Goal: Task Accomplishment & Management: Use online tool/utility

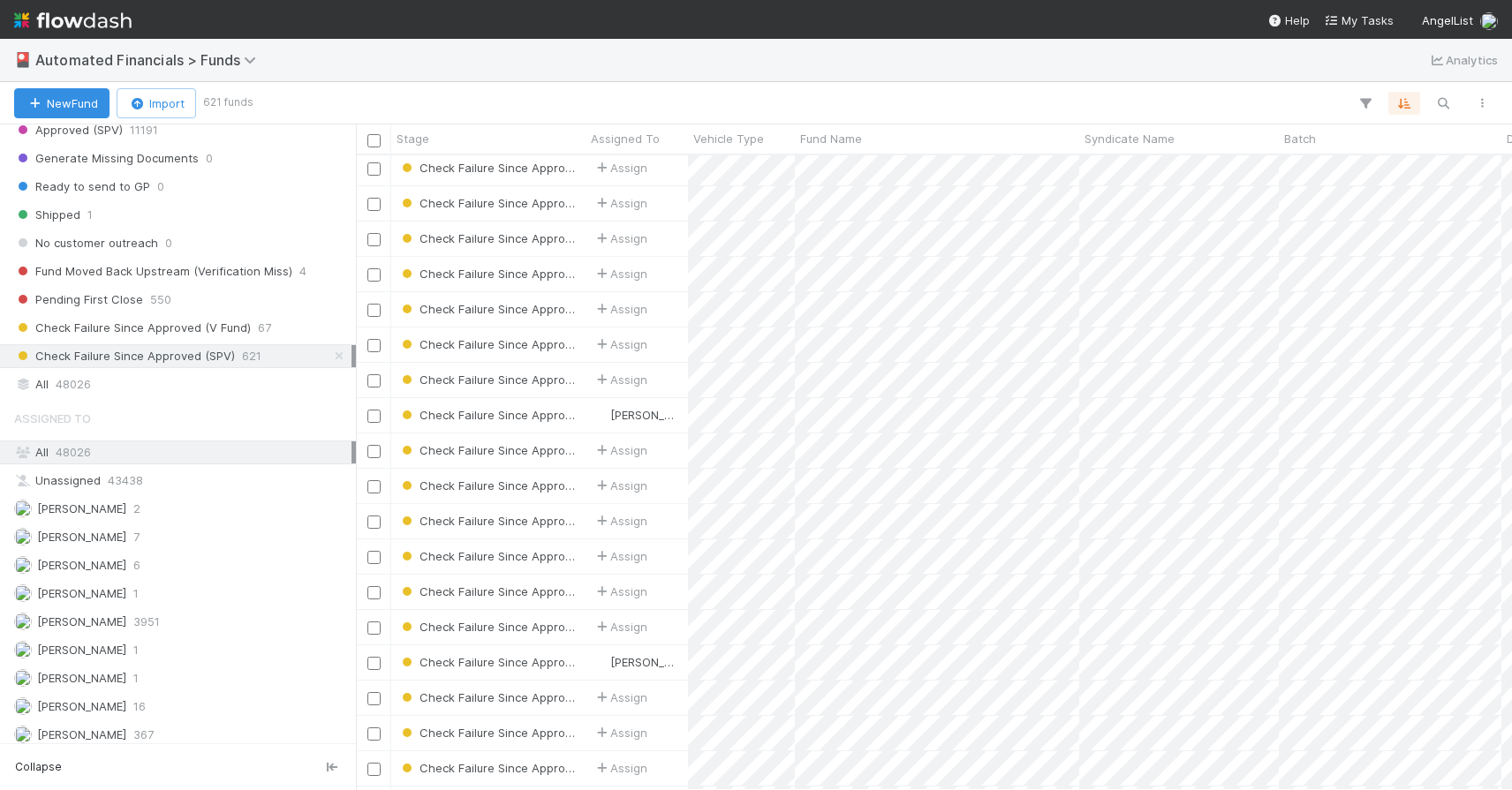
scroll to position [2358, 0]
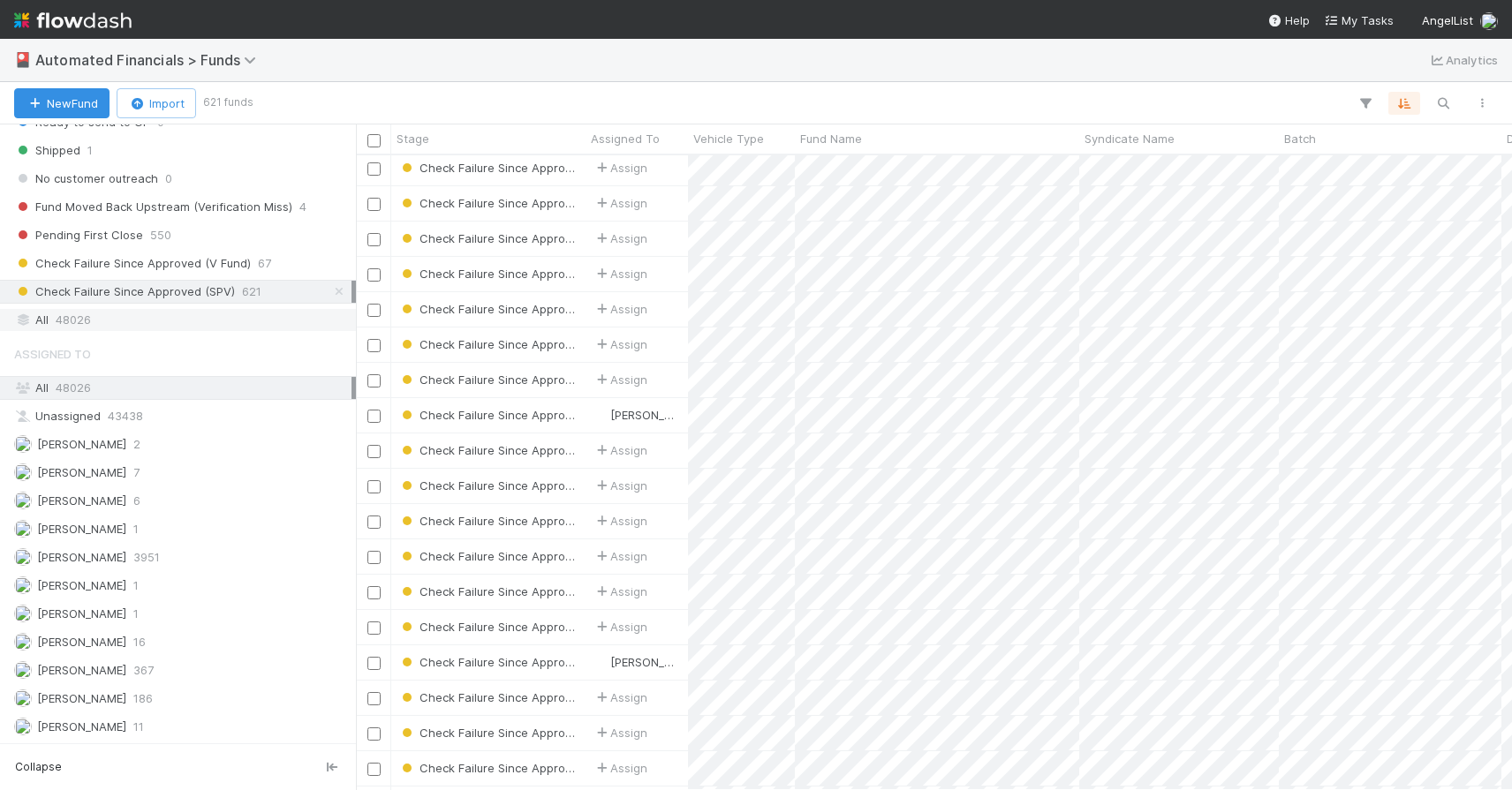
click at [123, 322] on div "All 48026" at bounding box center [182, 319] width 337 height 22
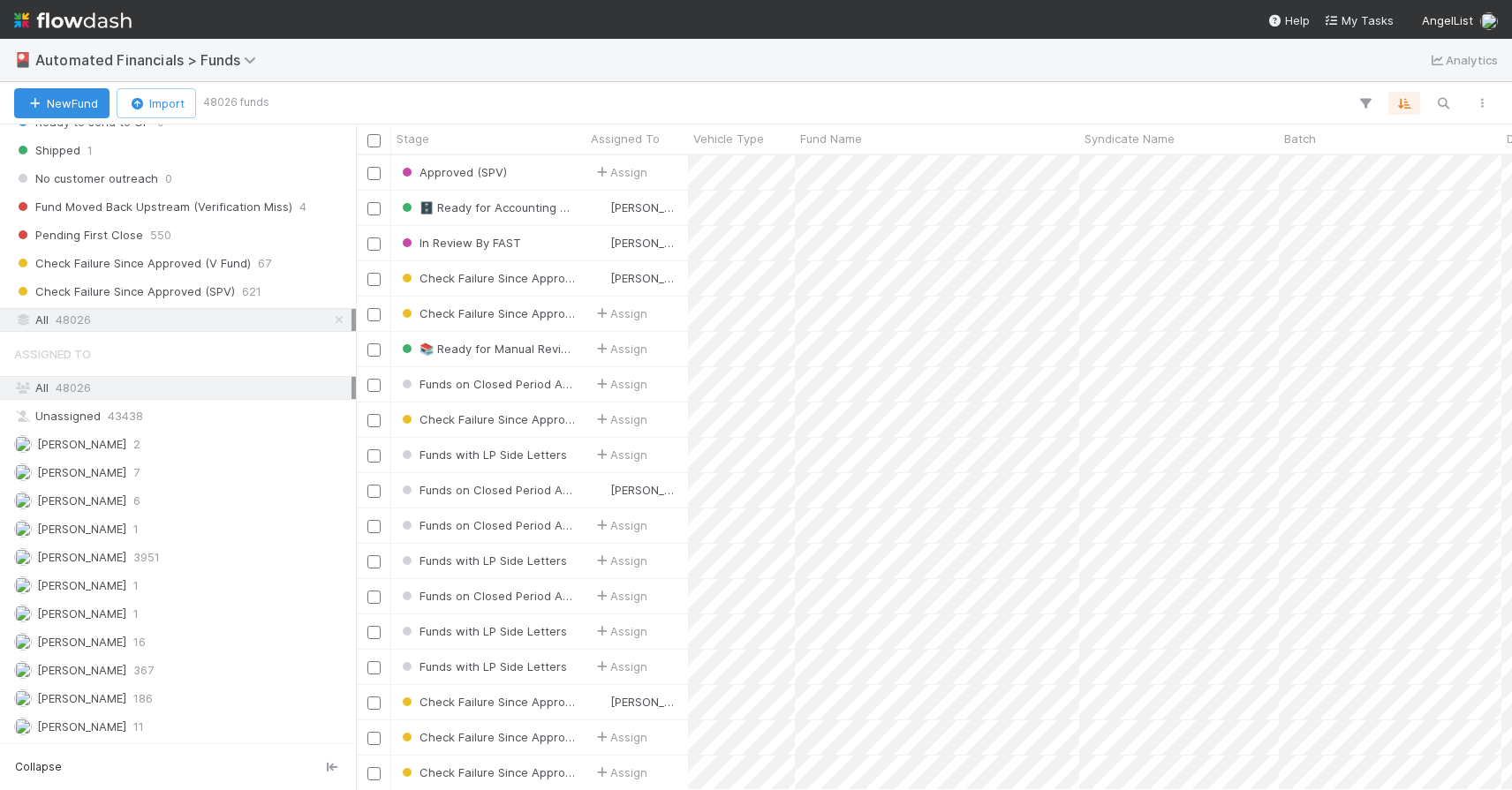
scroll to position [621, 1143]
click at [1443, 101] on icon "button" at bounding box center [1442, 102] width 18 height 16
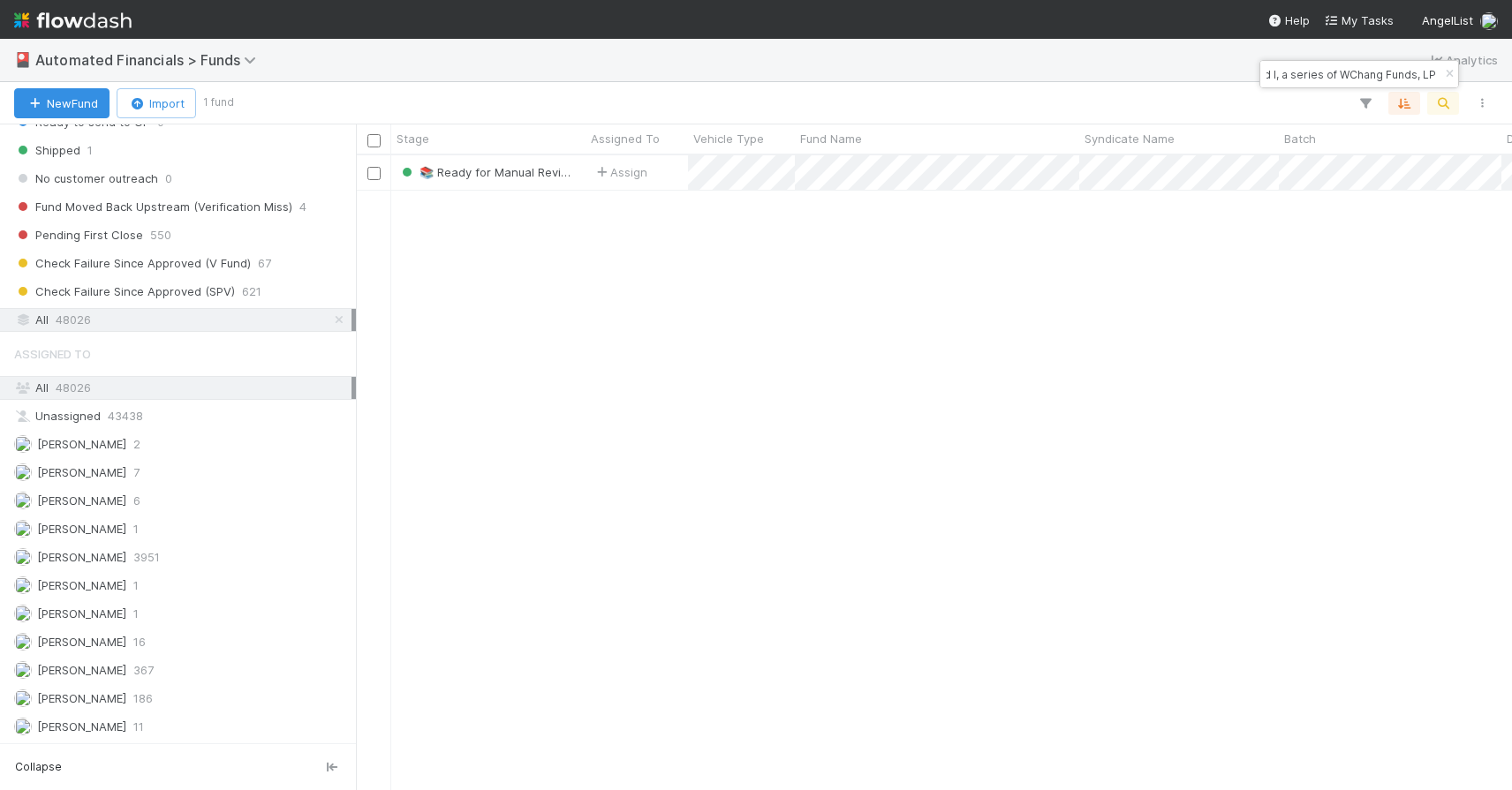
type input "DR Fund I, a series of WChang Funds, LP"
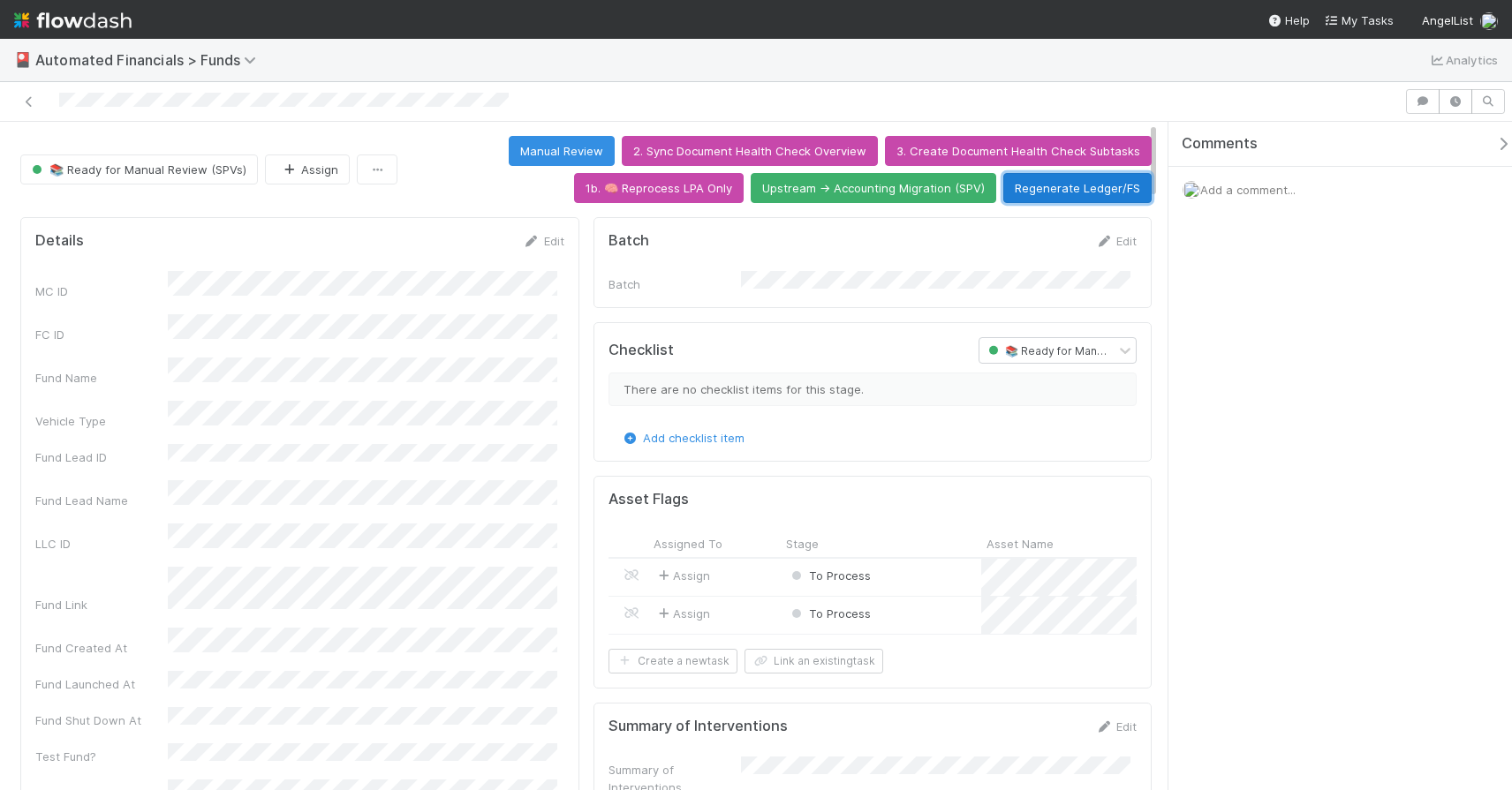
click at [1047, 194] on button "Regenerate Ledger/FS" at bounding box center [1077, 188] width 148 height 30
click at [32, 105] on icon at bounding box center [29, 101] width 18 height 11
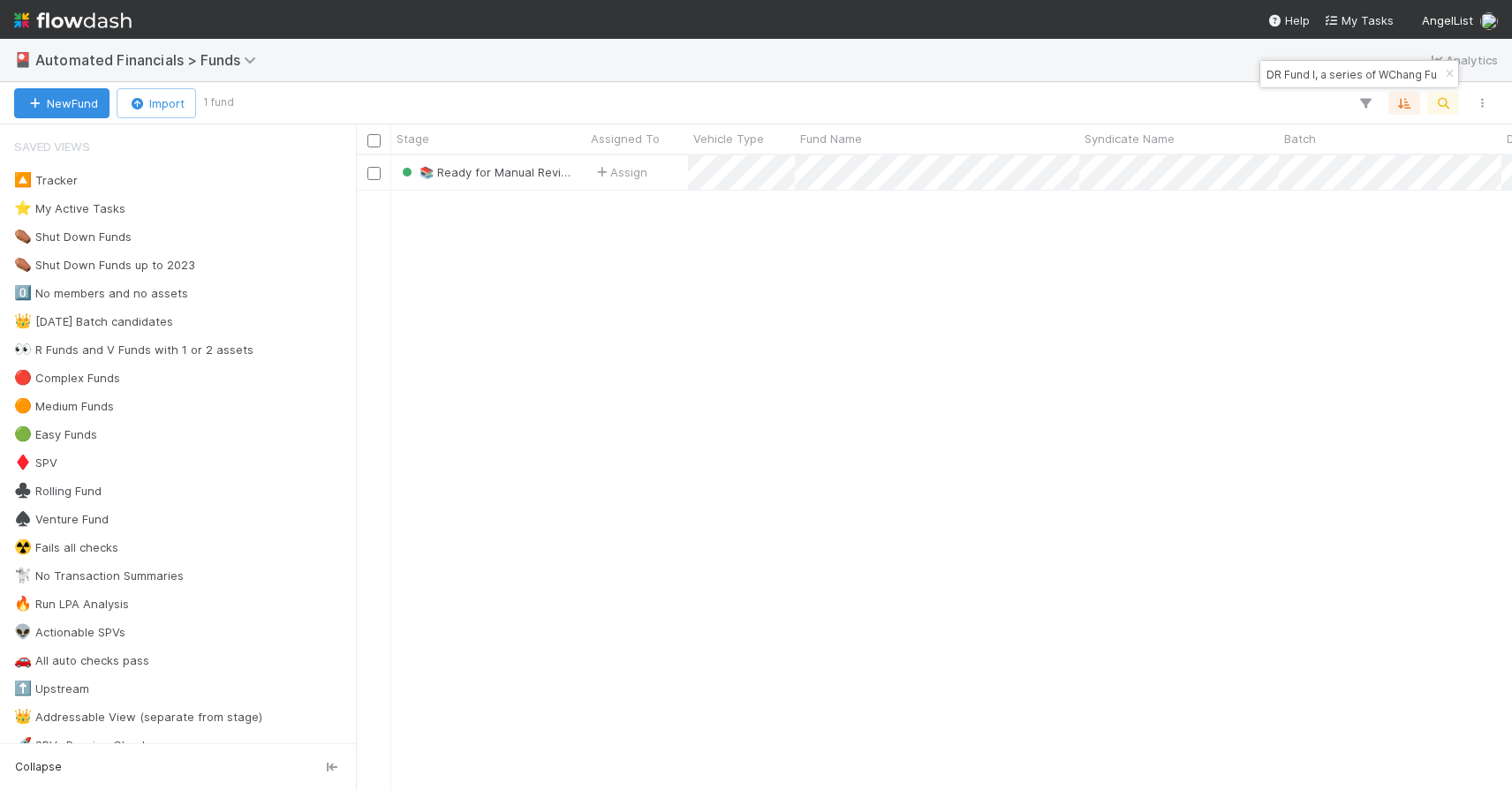
scroll to position [621, 1143]
click at [1448, 74] on icon "button" at bounding box center [1449, 73] width 18 height 10
click at [1448, 73] on div "🎴 Automated Financials > Funds Analytics" at bounding box center [756, 59] width 1512 height 42
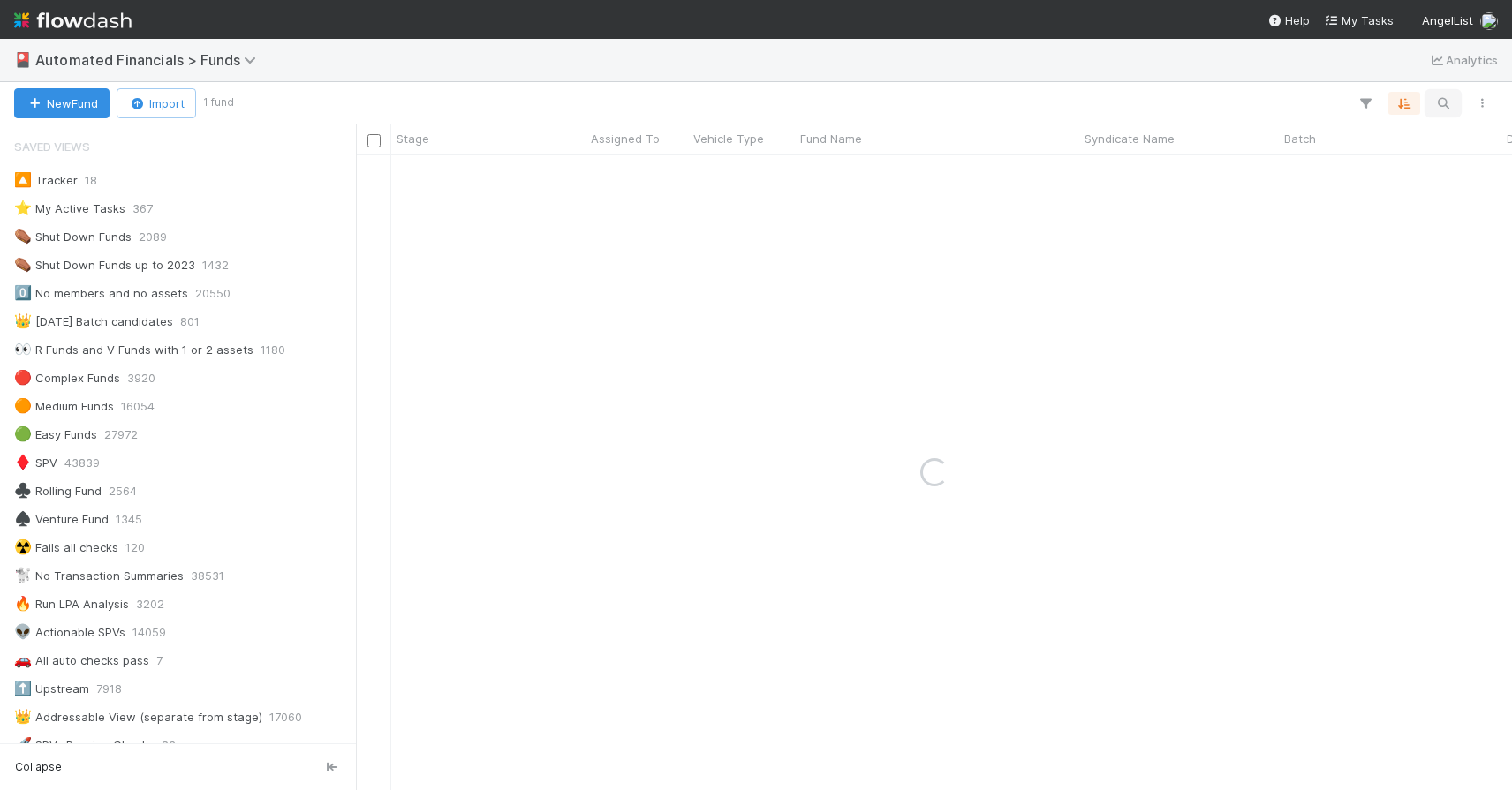
click at [1445, 100] on icon "button" at bounding box center [1442, 102] width 18 height 16
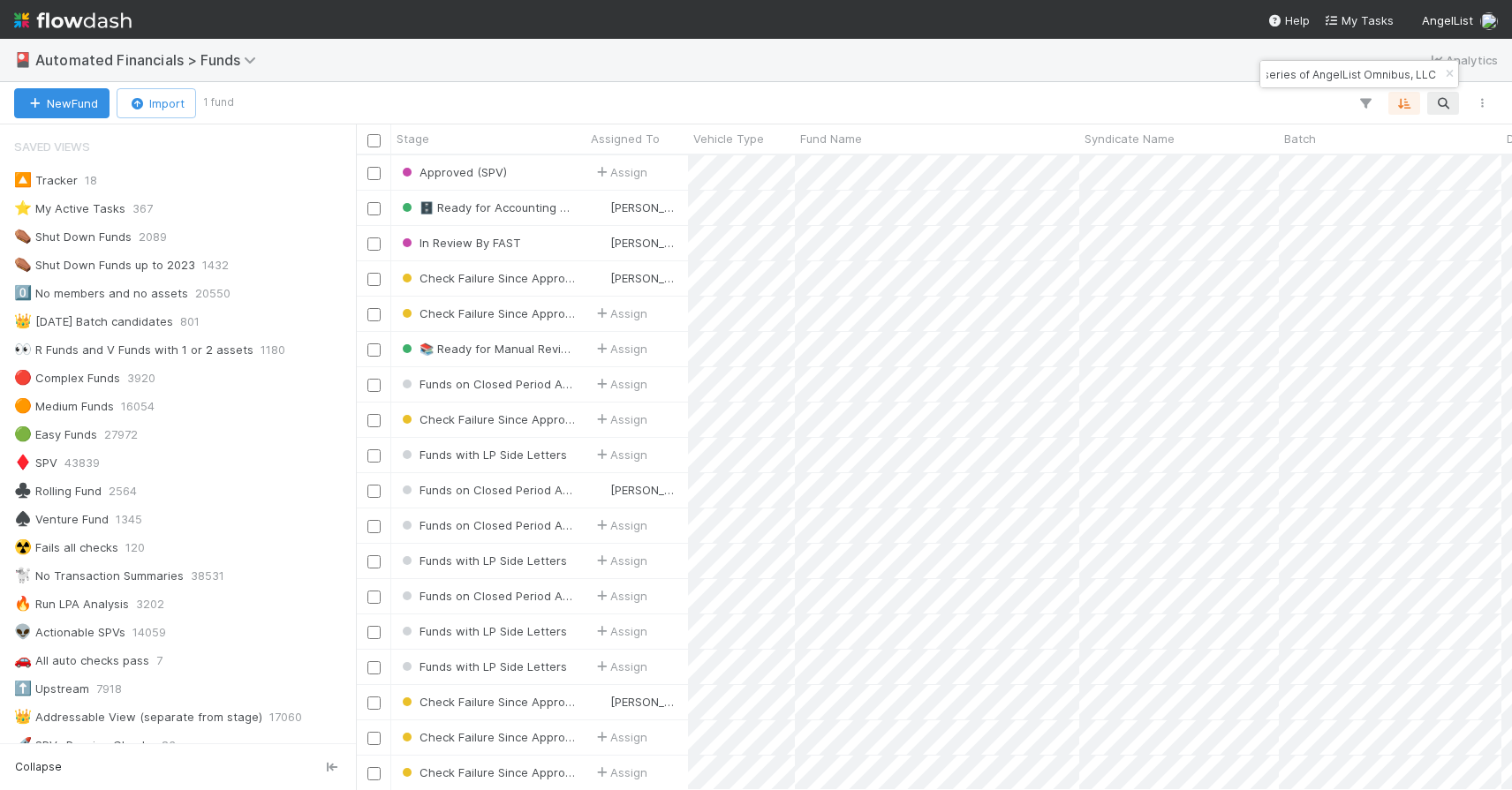
scroll to position [0, 0]
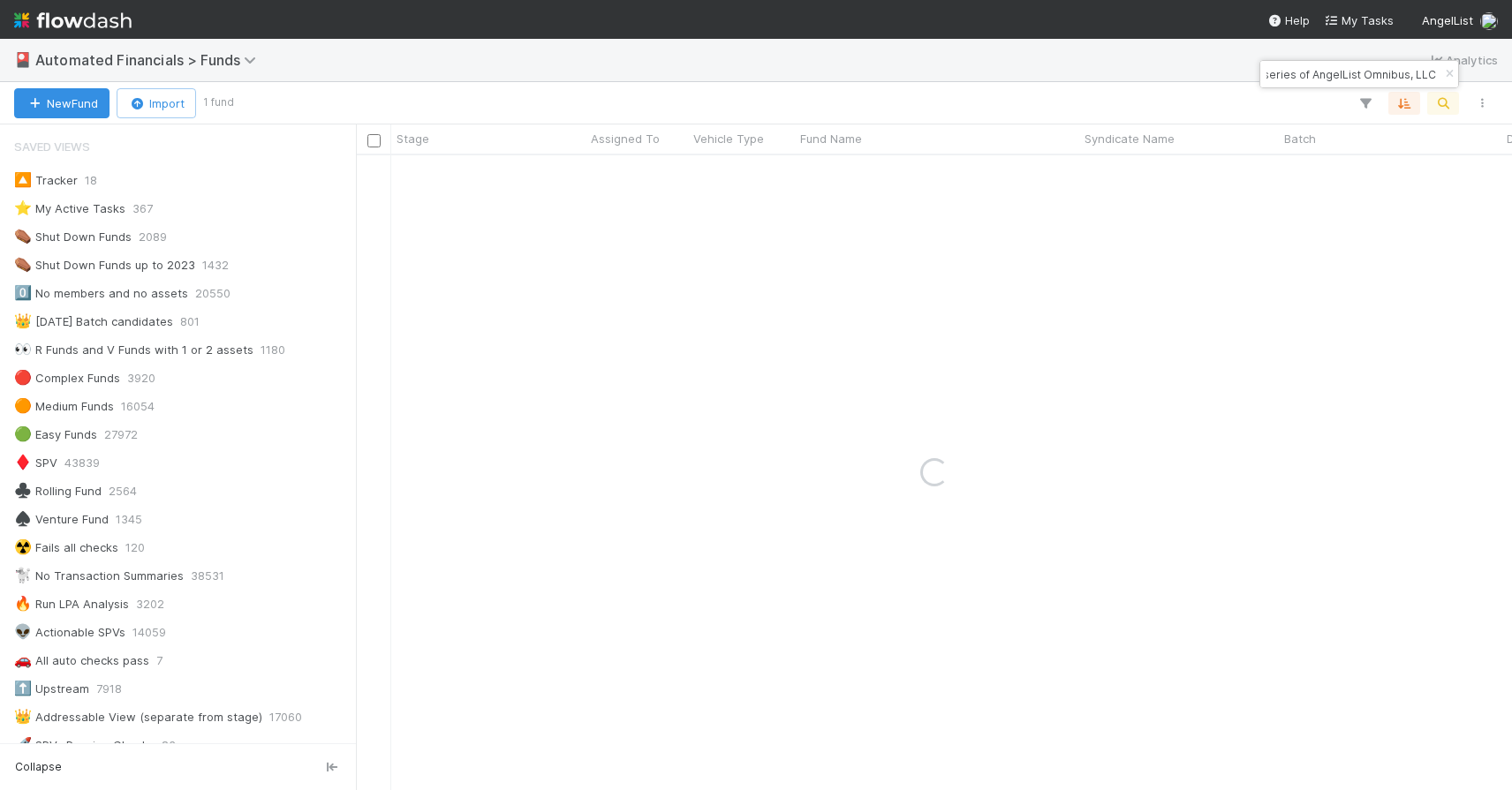
type input "AngelList-Wolo-Fund, a series of AngelList Omnibus, LLC"
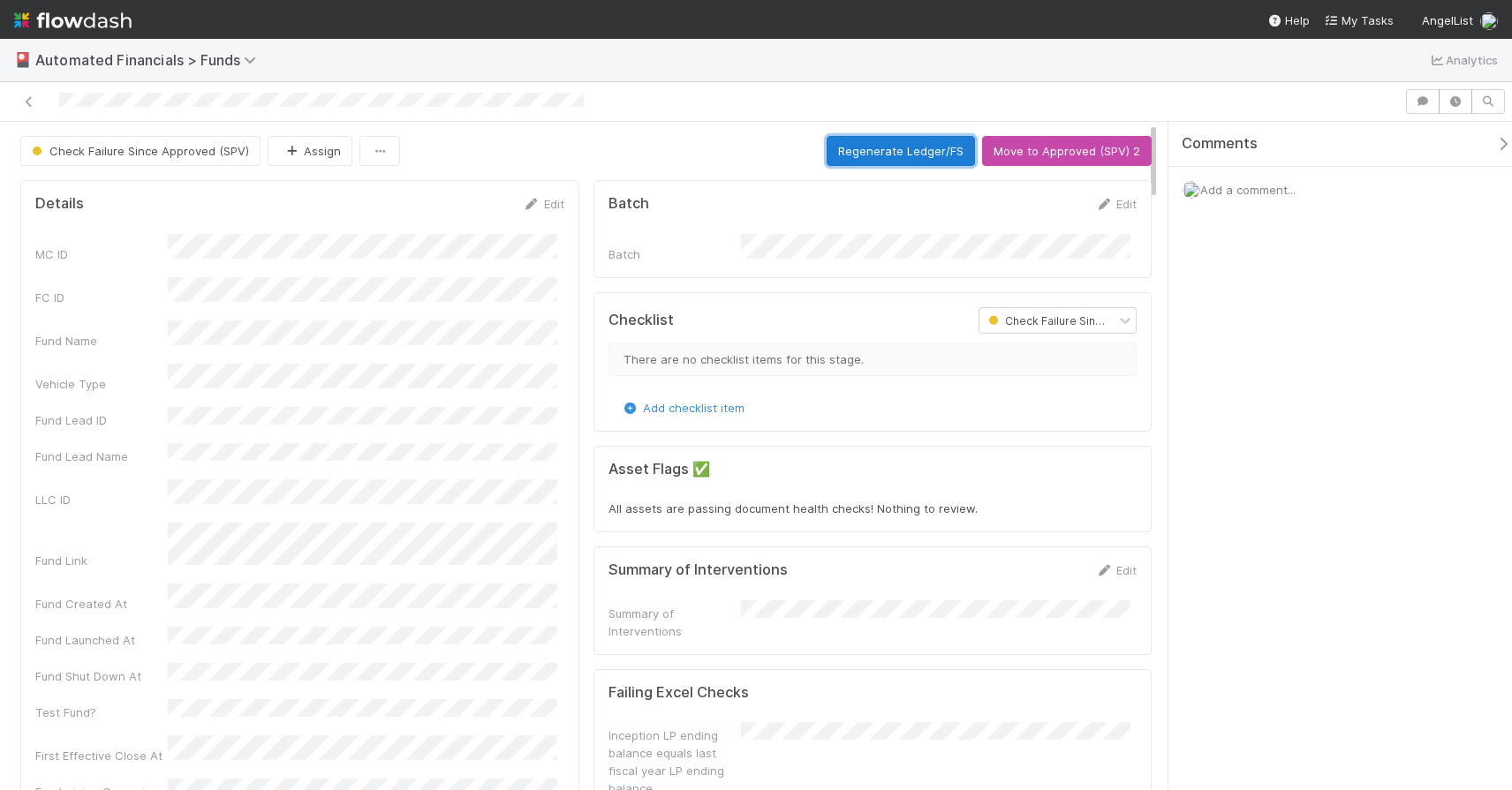
click at [902, 151] on button "Regenerate Ledger/FS" at bounding box center [900, 151] width 148 height 30
click at [29, 101] on icon at bounding box center [29, 101] width 18 height 11
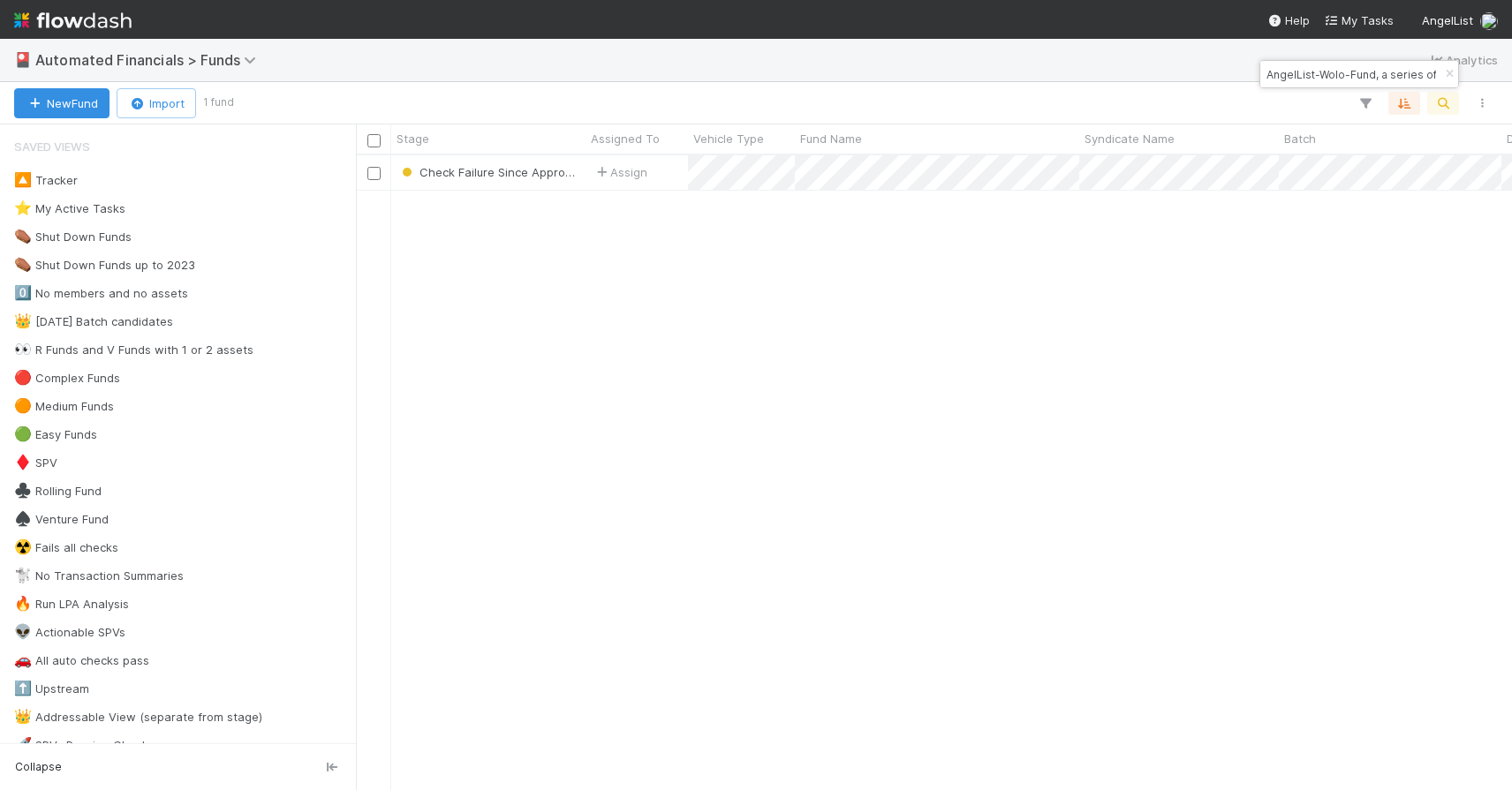
scroll to position [621, 1143]
click at [1449, 70] on icon "button" at bounding box center [1449, 73] width 18 height 10
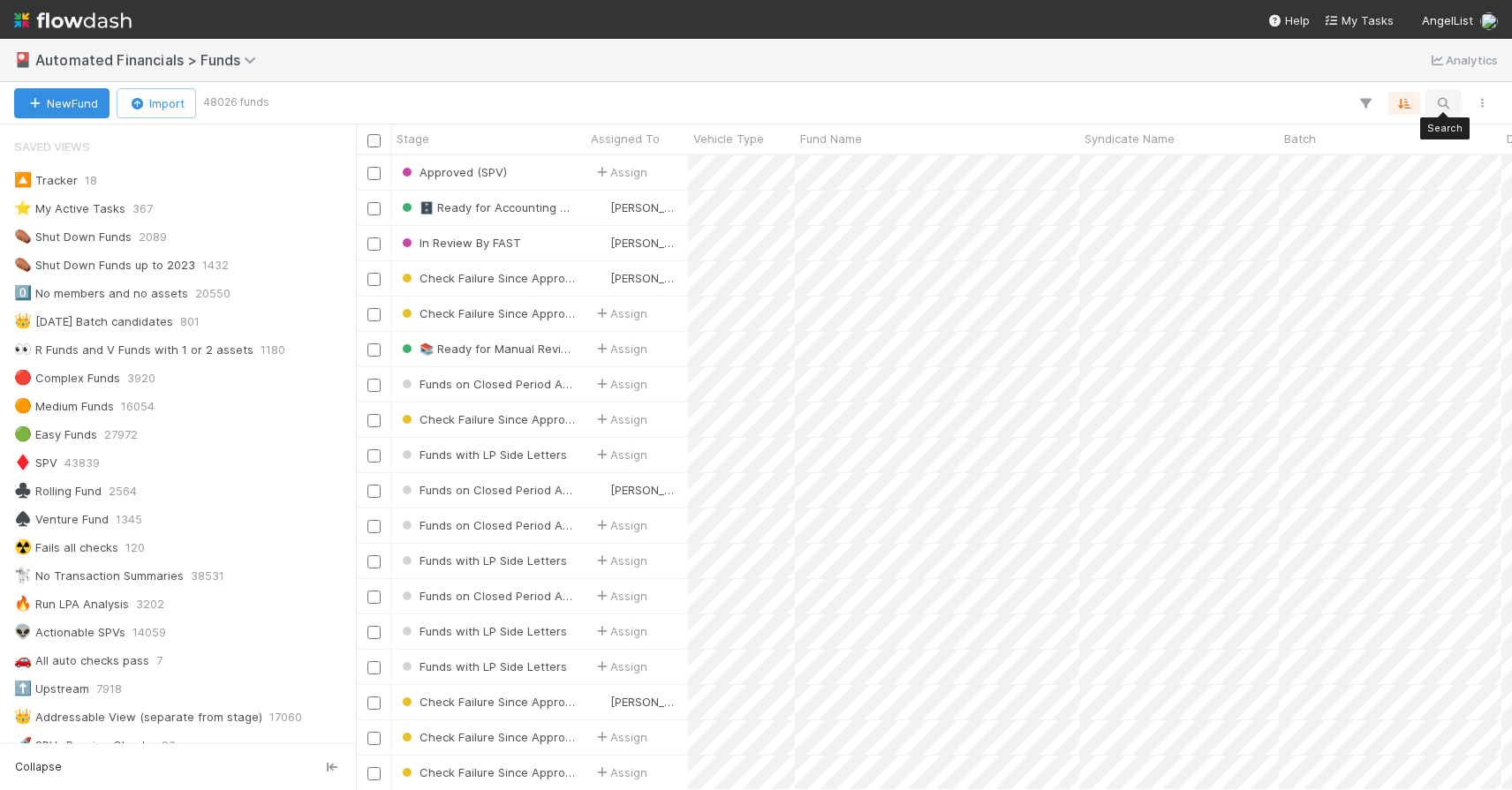
click at [1441, 98] on icon "button" at bounding box center [1442, 102] width 18 height 16
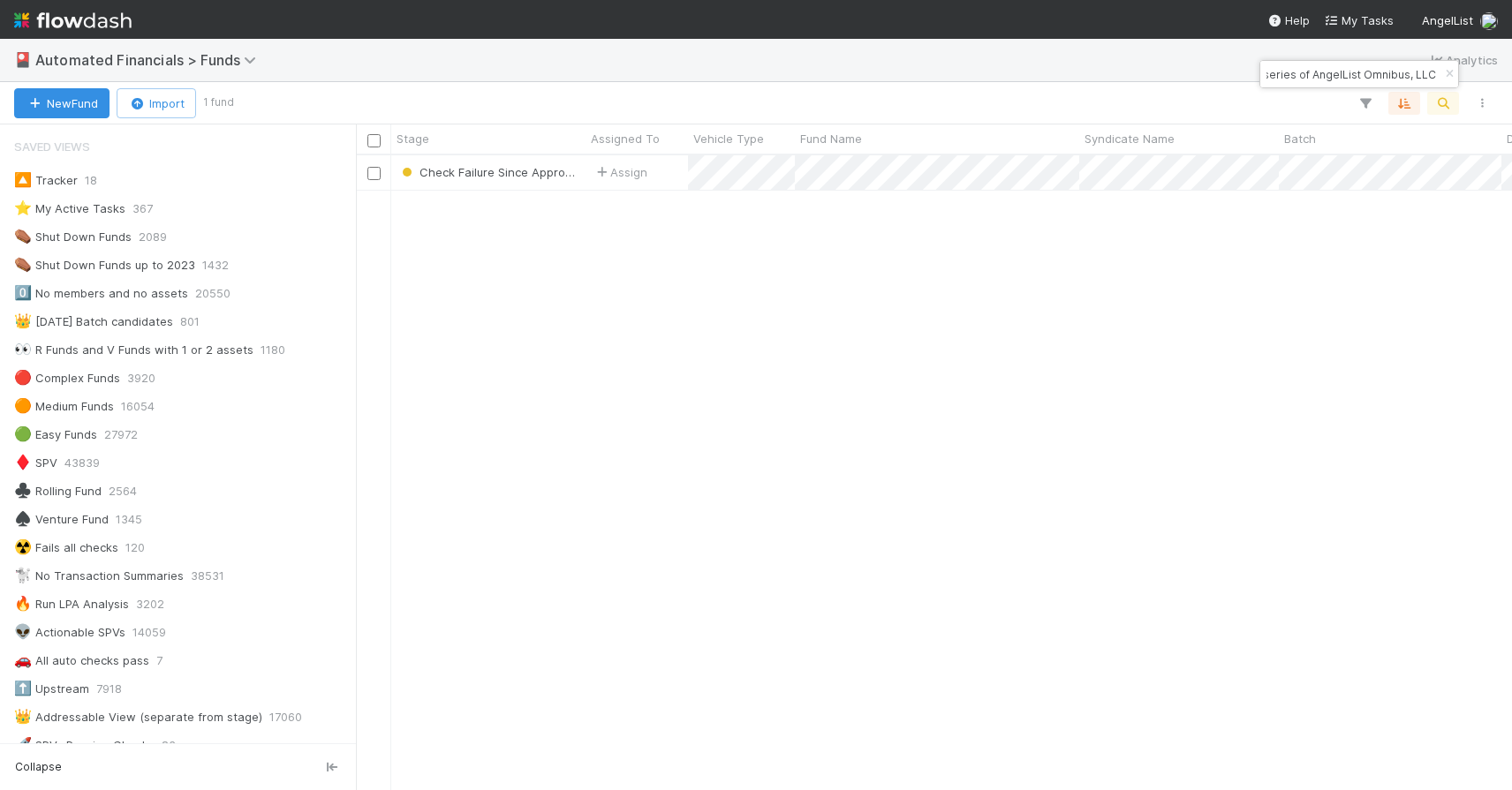
type input "A-EQY-16-Fund, a series of AngelList Omnibus, LLC"
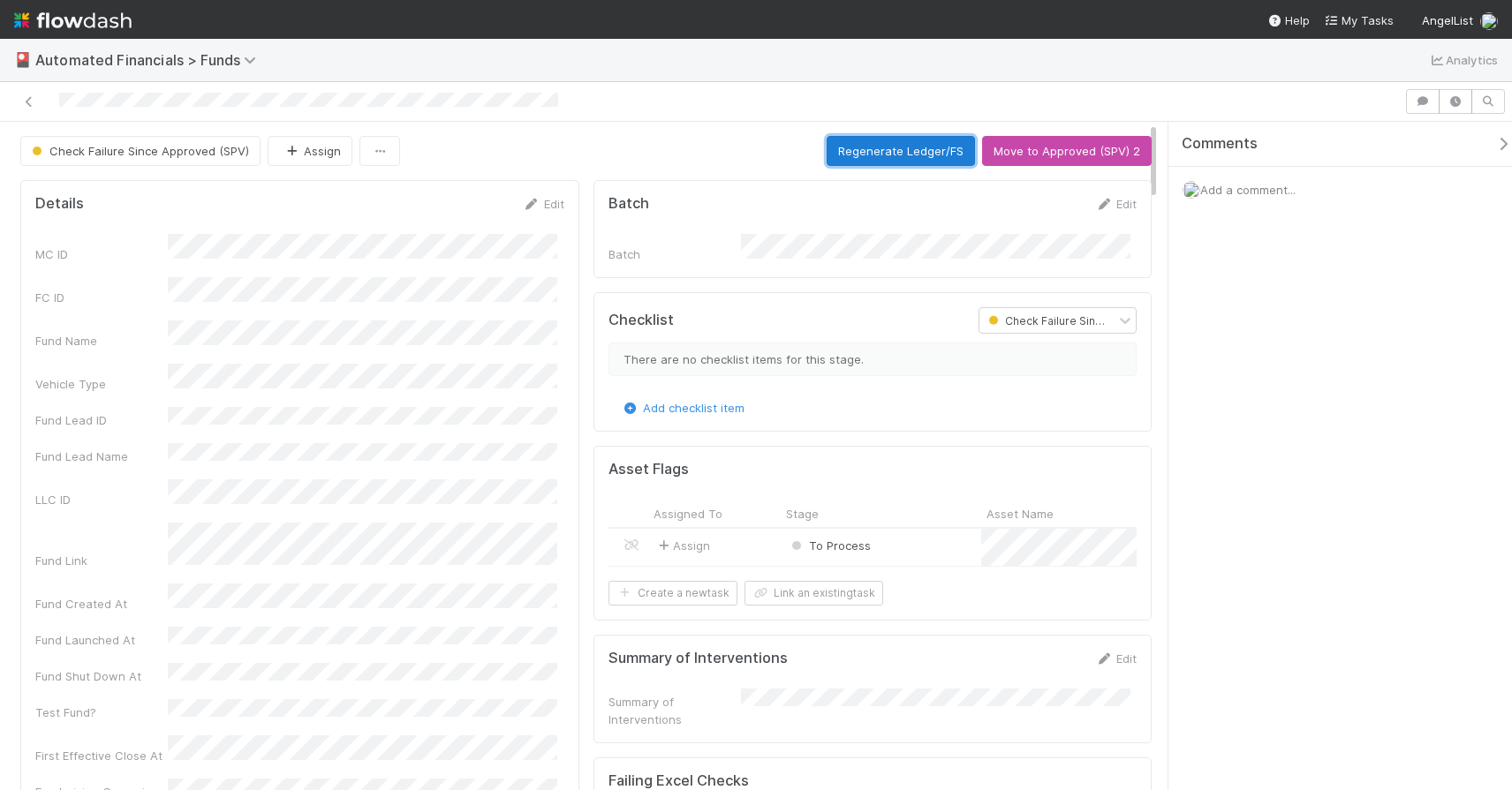
click at [905, 154] on button "Regenerate Ledger/FS" at bounding box center [900, 151] width 148 height 30
click at [46, 114] on div at bounding box center [756, 101] width 1512 height 39
click at [32, 100] on icon at bounding box center [29, 101] width 18 height 11
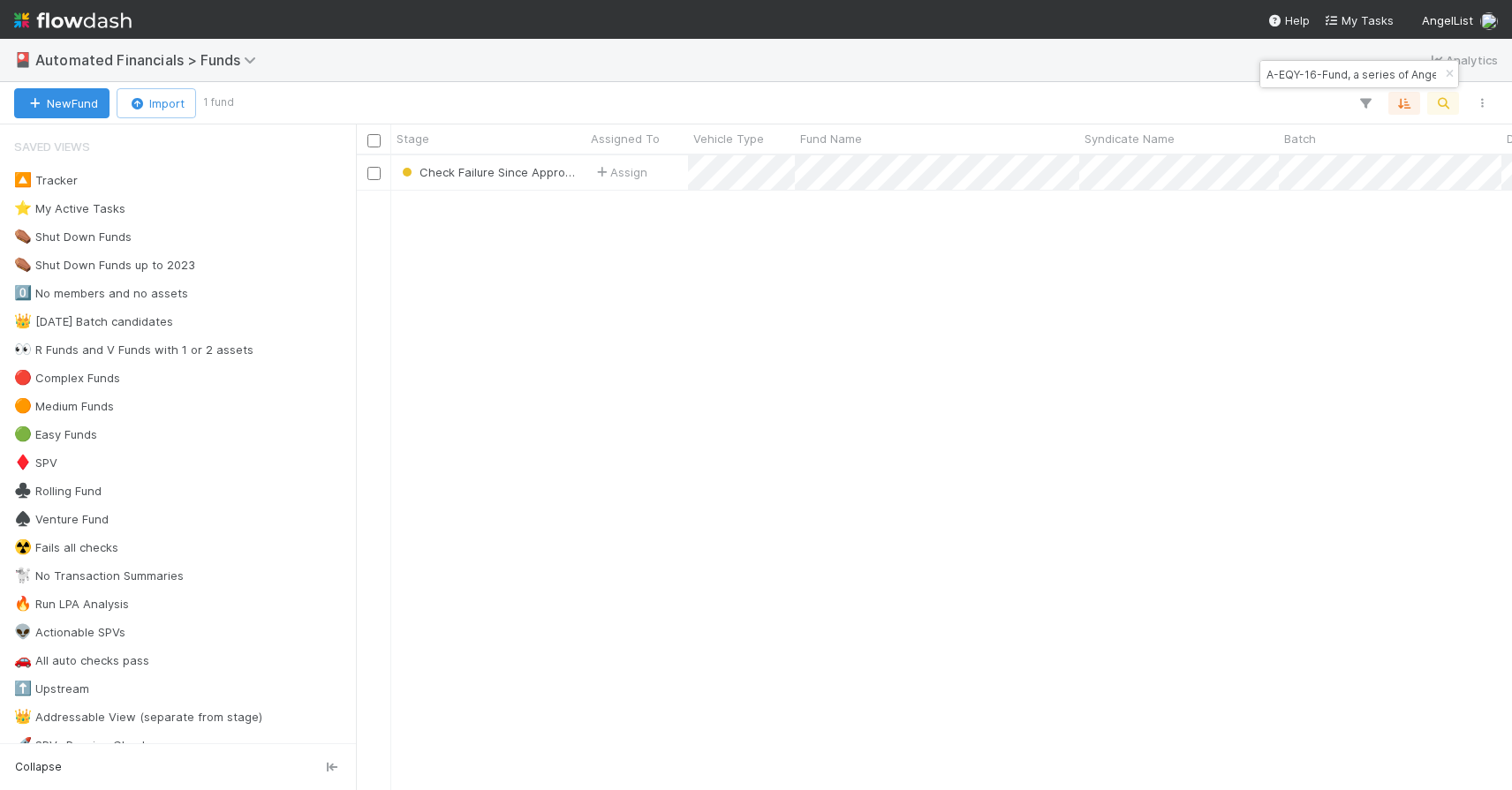
scroll to position [621, 1143]
click at [1447, 74] on icon "button" at bounding box center [1449, 73] width 18 height 10
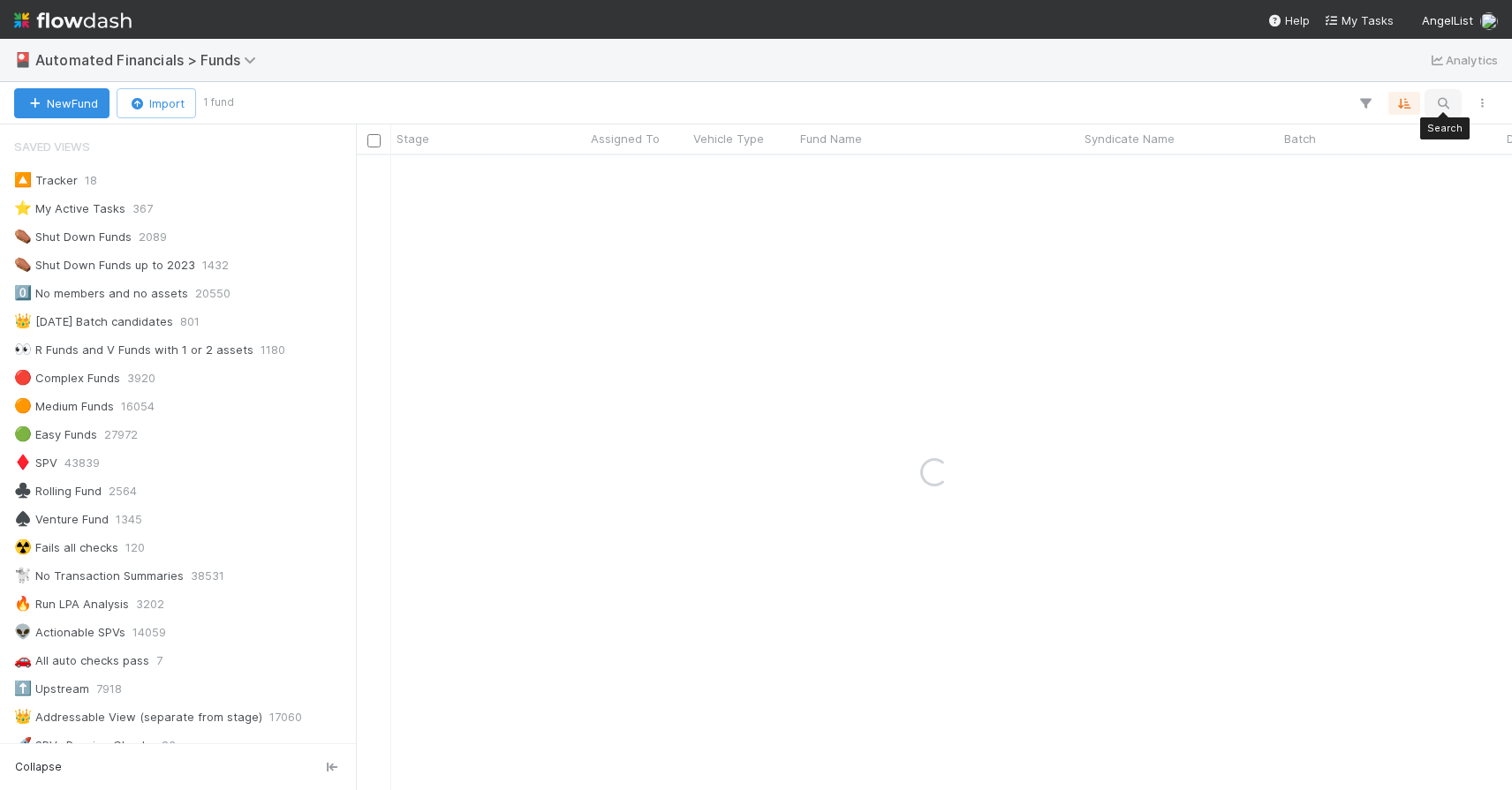
click at [1443, 99] on icon "button" at bounding box center [1442, 102] width 18 height 16
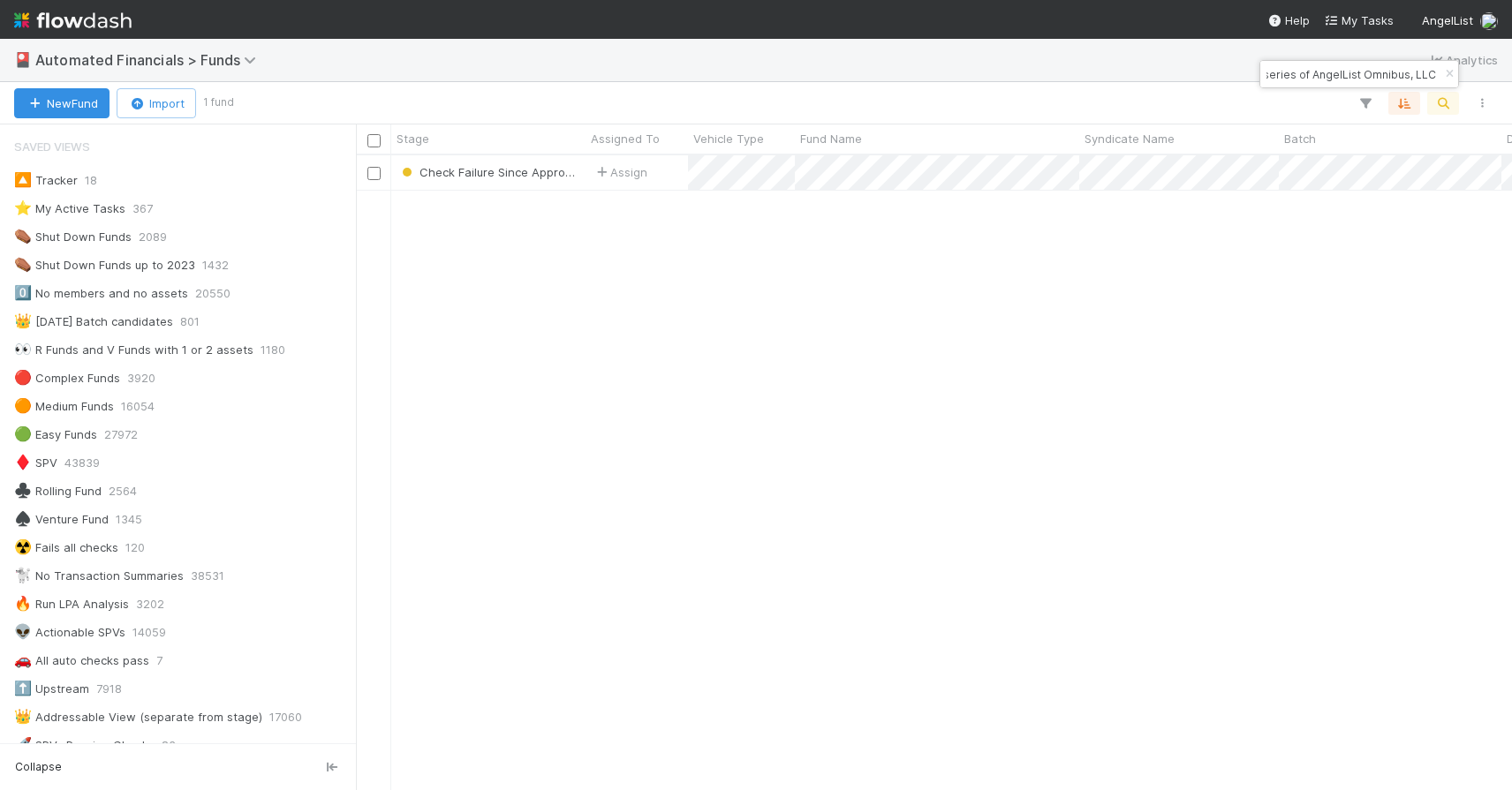
type input "AngelList-Sogy-Fund, a series of AngelList Omnibus, LLC"
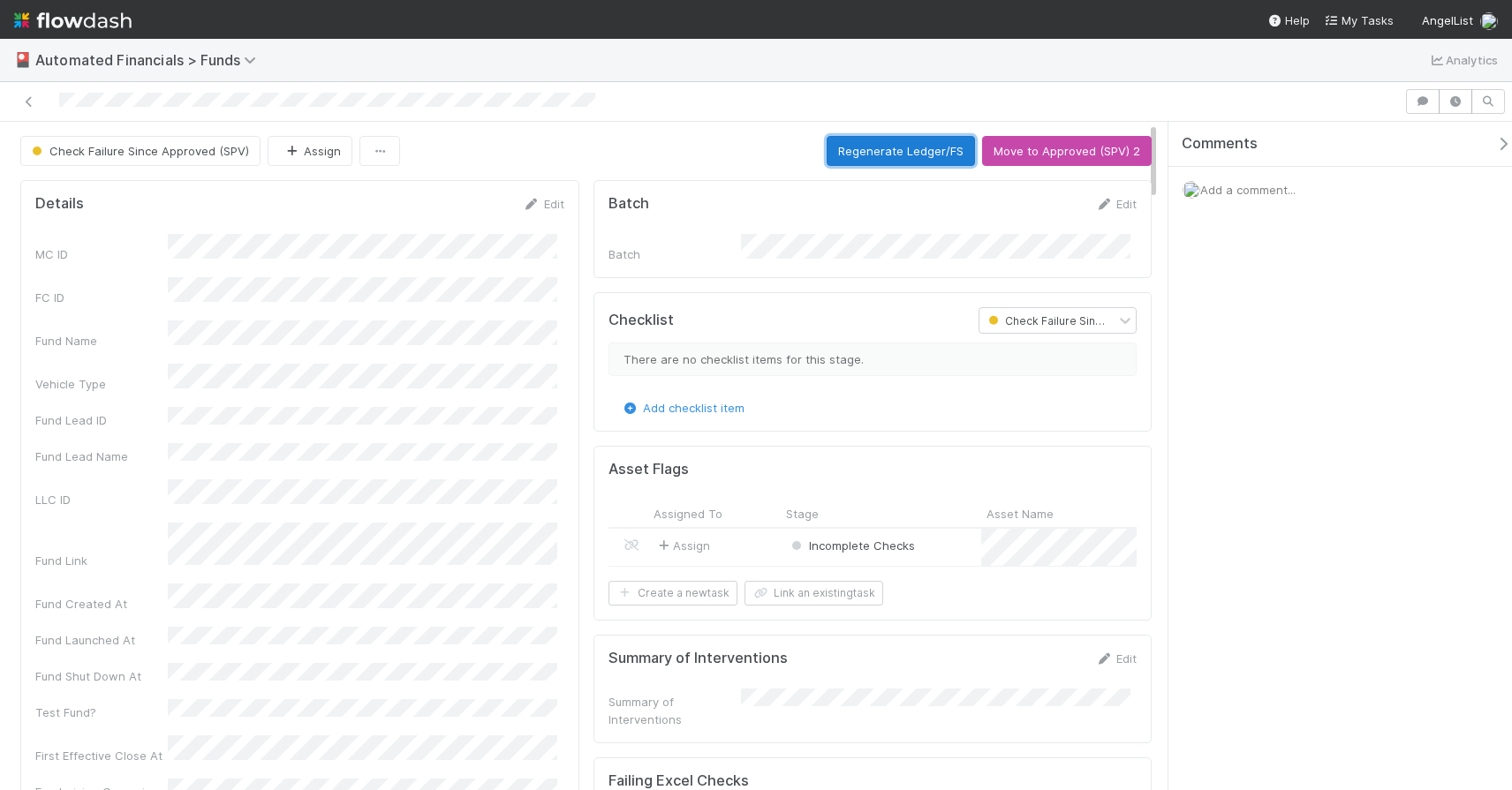
click at [909, 161] on button "Regenerate Ledger/FS" at bounding box center [900, 151] width 148 height 30
click at [27, 103] on icon at bounding box center [29, 101] width 18 height 11
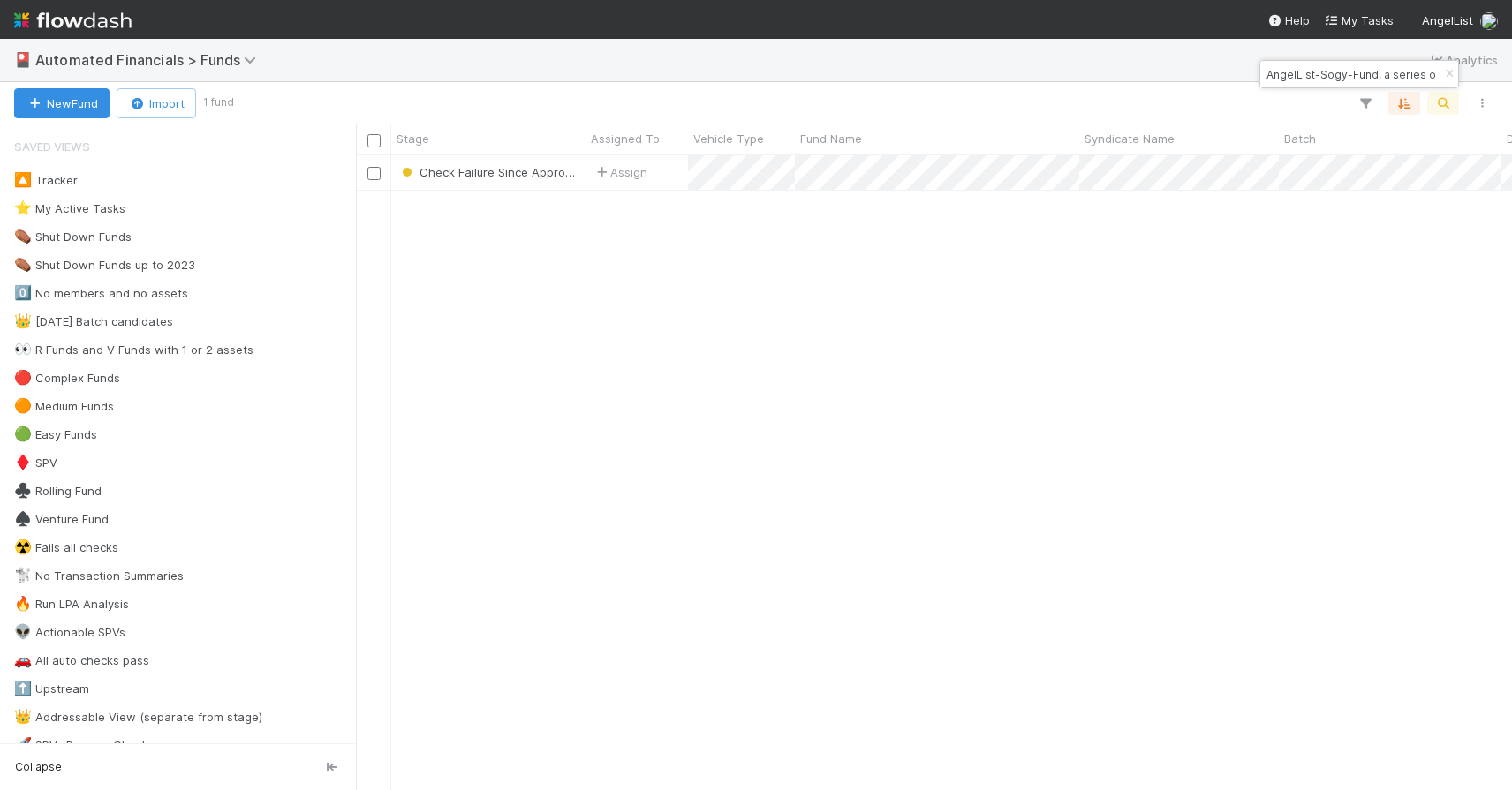
scroll to position [621, 1143]
click at [1441, 80] on button "button" at bounding box center [1449, 74] width 20 height 22
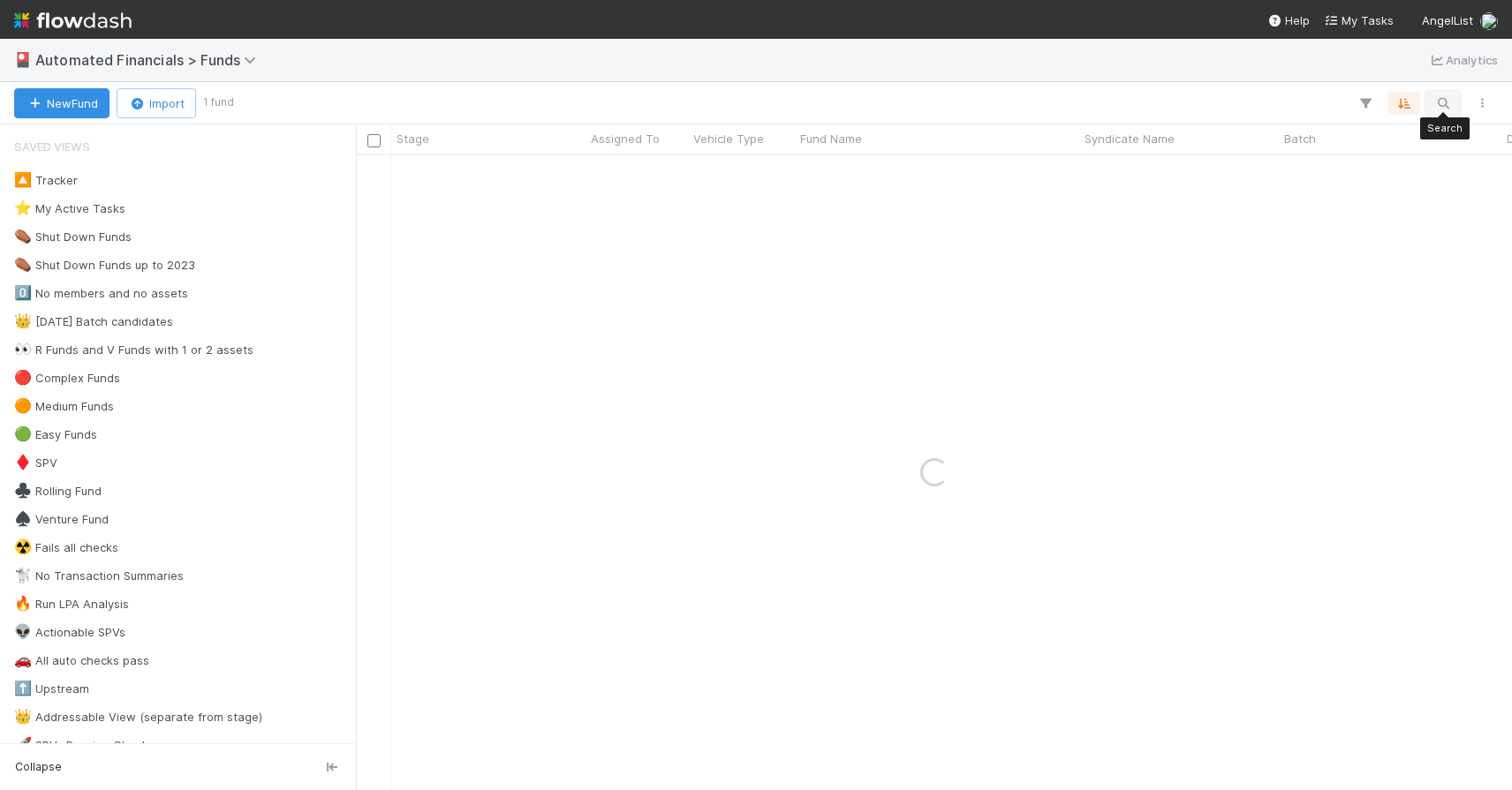
click at [1441, 98] on icon "button" at bounding box center [1442, 102] width 18 height 16
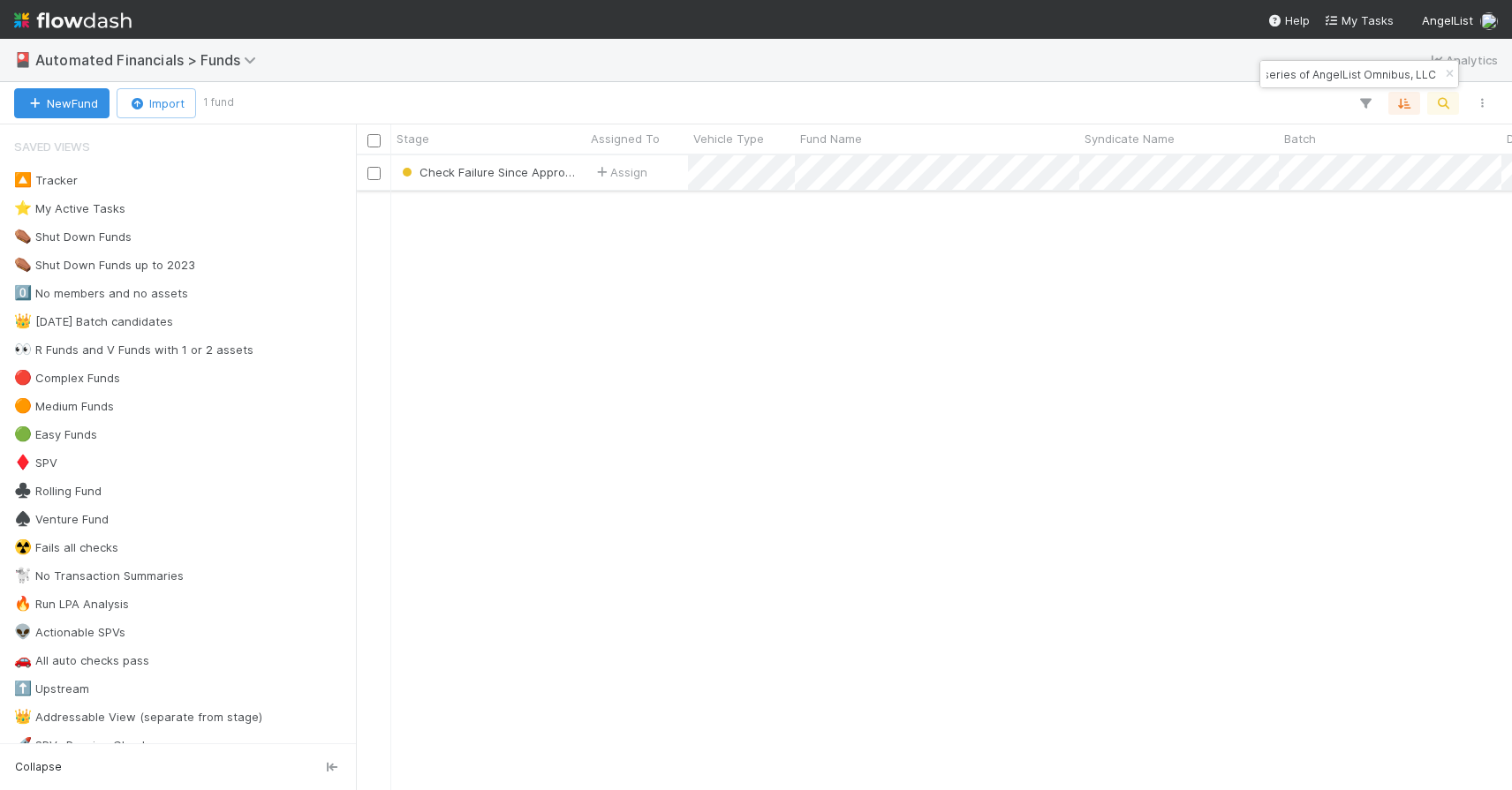
type input "A-LQR-19-Fund, a series of AngelList Omnibus, LLC"
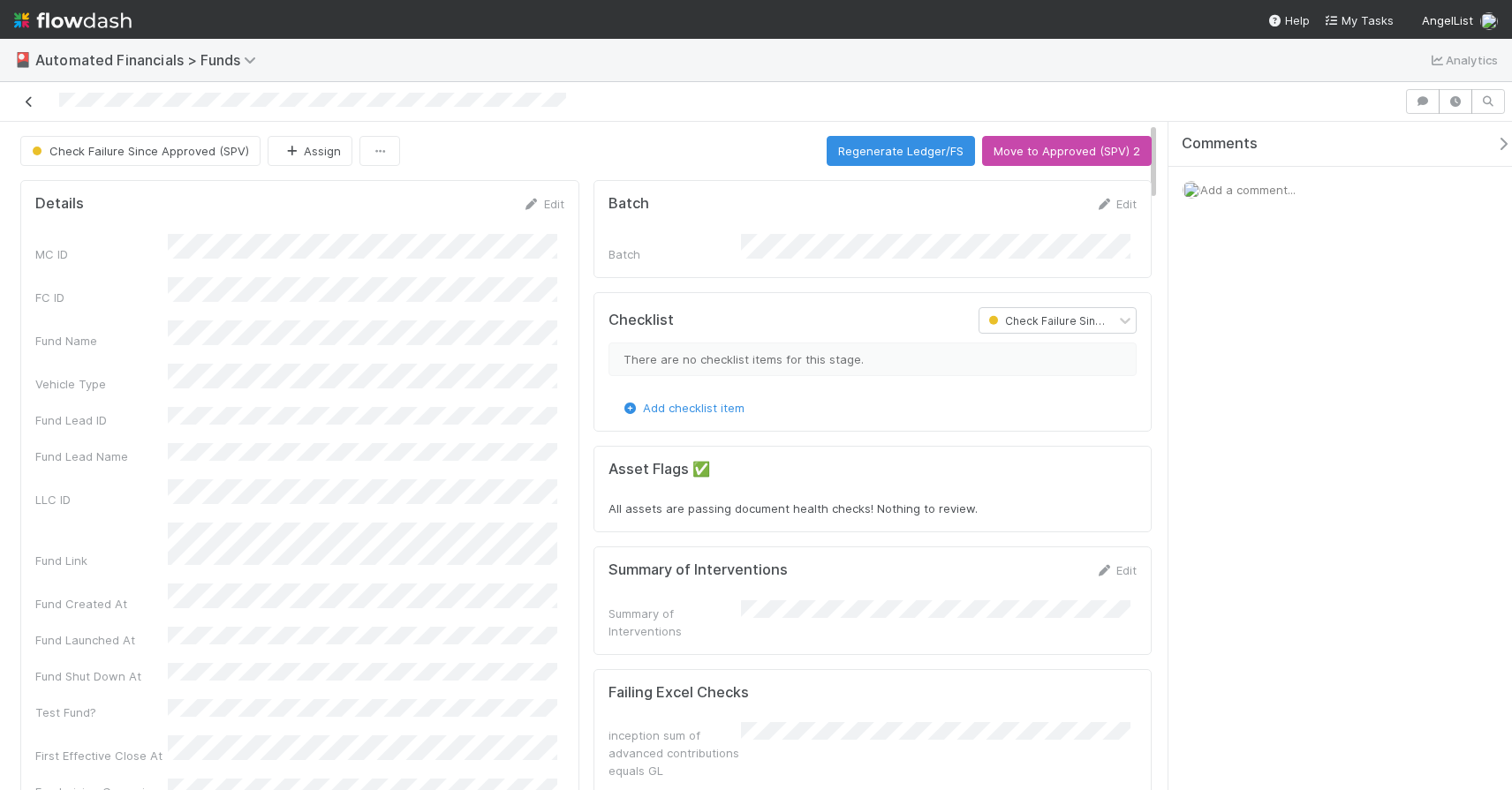
click at [31, 100] on icon at bounding box center [29, 101] width 18 height 11
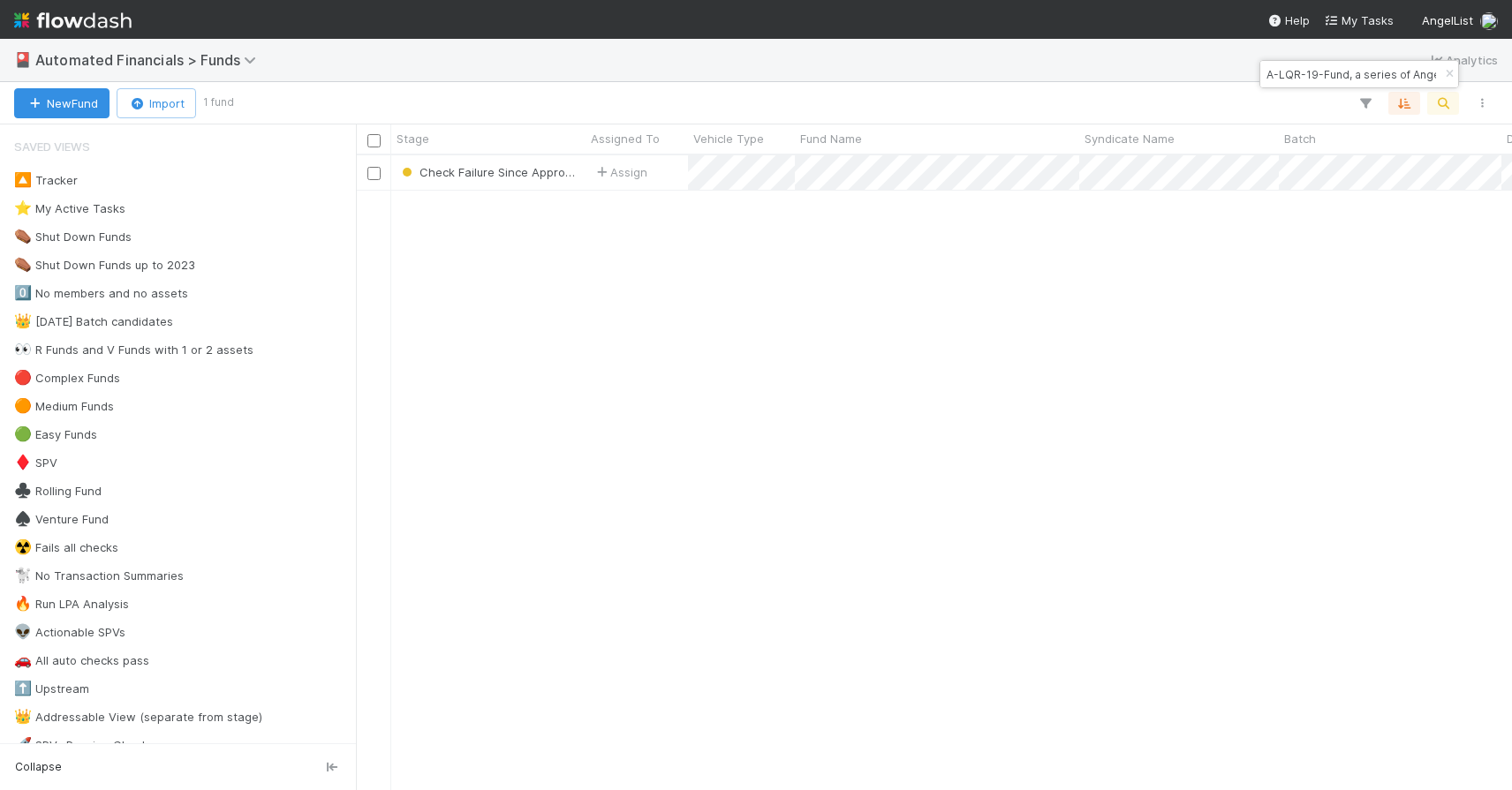
scroll to position [621, 1143]
click at [1450, 72] on icon "button" at bounding box center [1449, 73] width 18 height 10
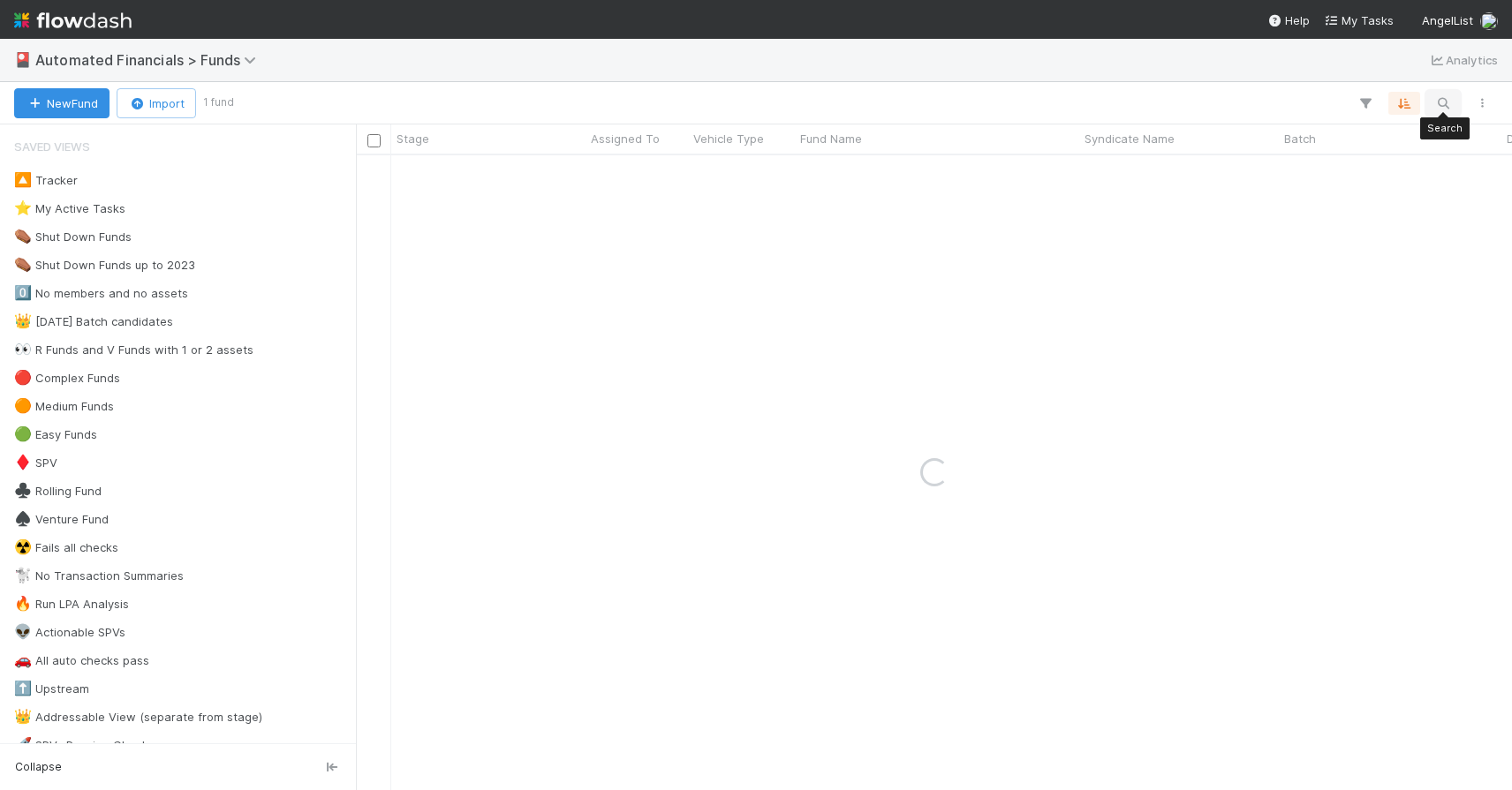
click at [1448, 101] on icon "button" at bounding box center [1442, 102] width 18 height 16
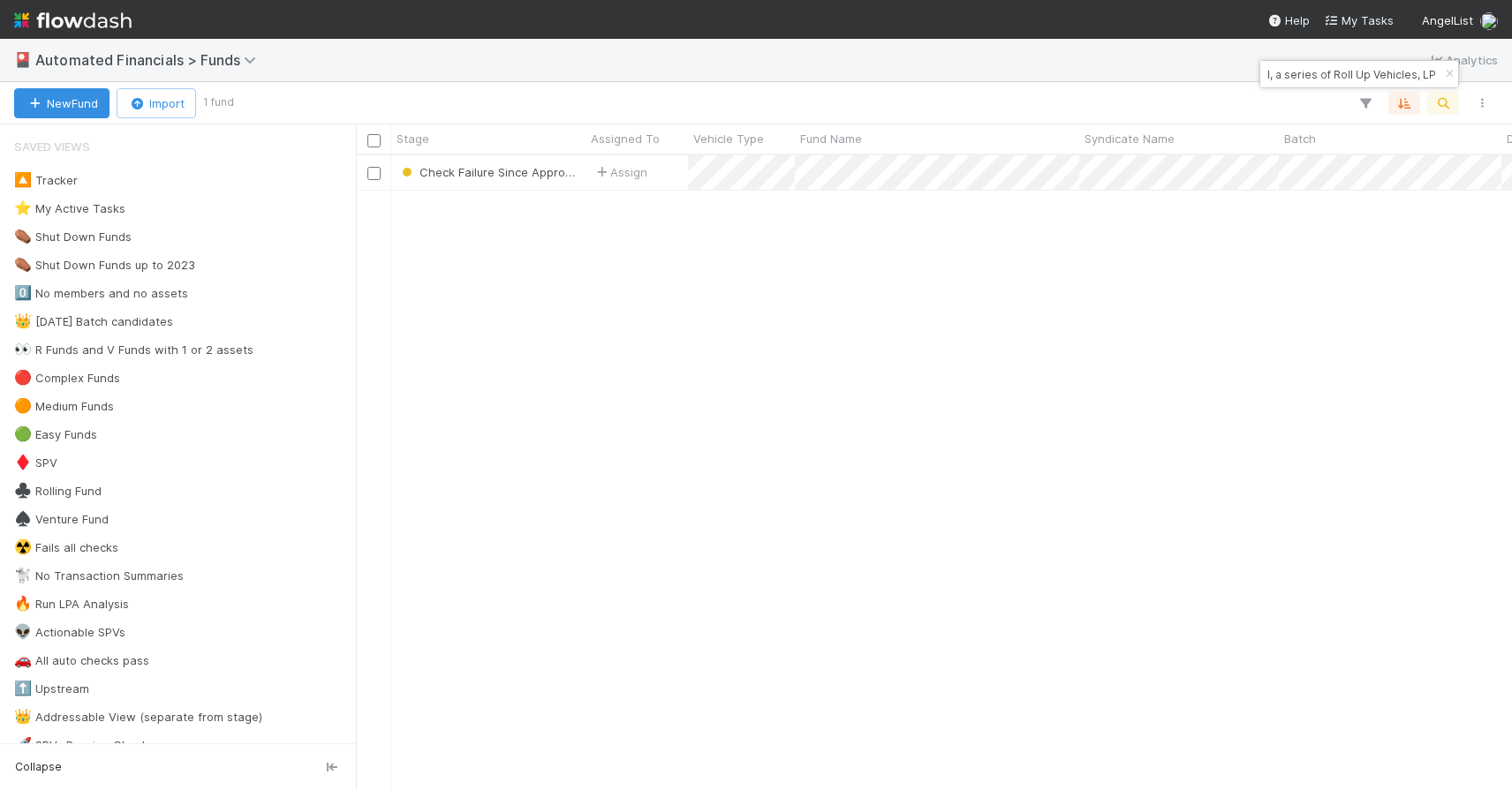
type input "RA40 Fund I, a series of Roll Up Vehicles, LP"
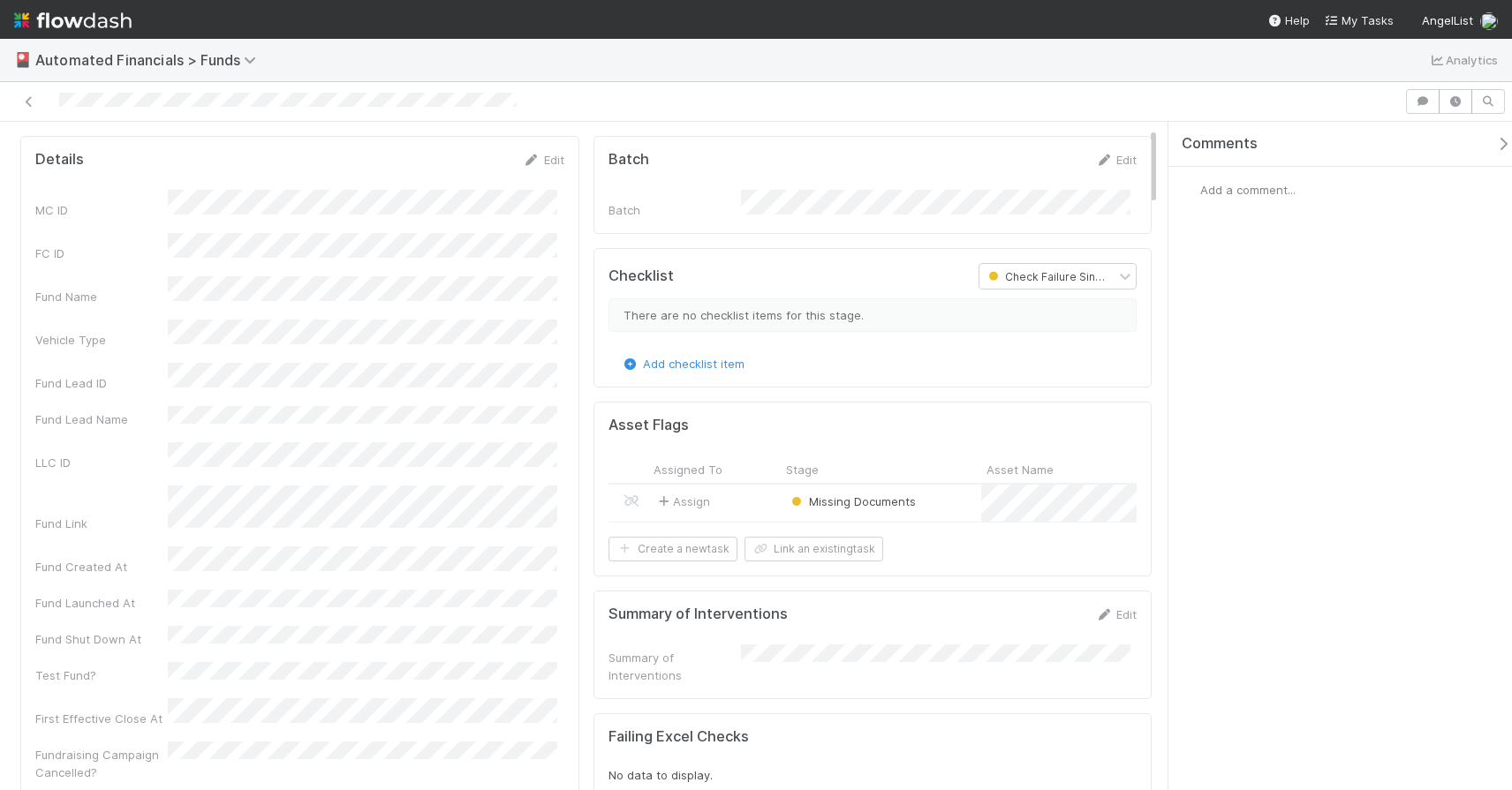
scroll to position [44, 0]
click at [30, 103] on icon at bounding box center [29, 101] width 18 height 11
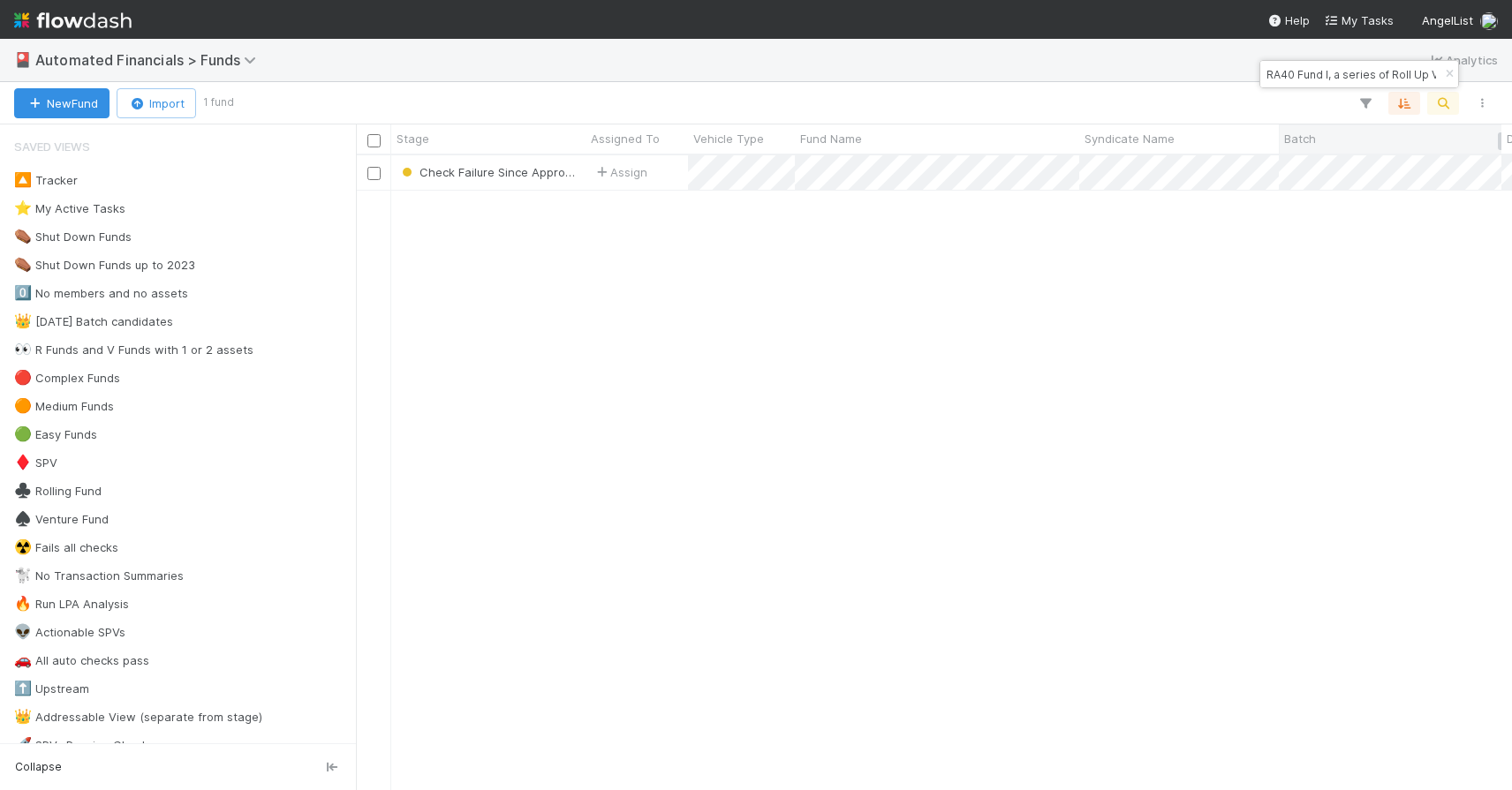
scroll to position [621, 1143]
click at [1445, 73] on icon "button" at bounding box center [1449, 73] width 18 height 10
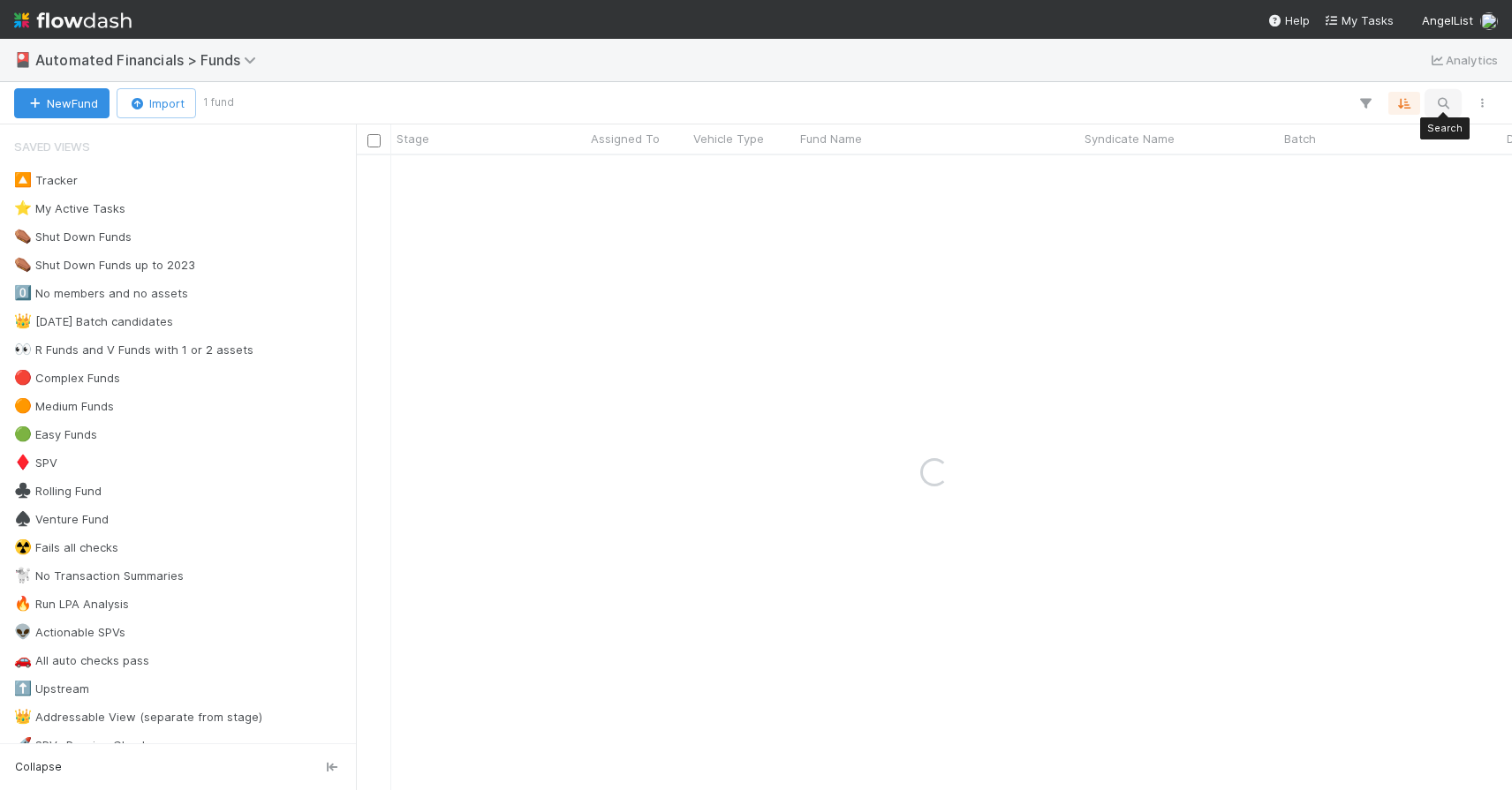
click at [1443, 96] on icon "button" at bounding box center [1442, 102] width 18 height 16
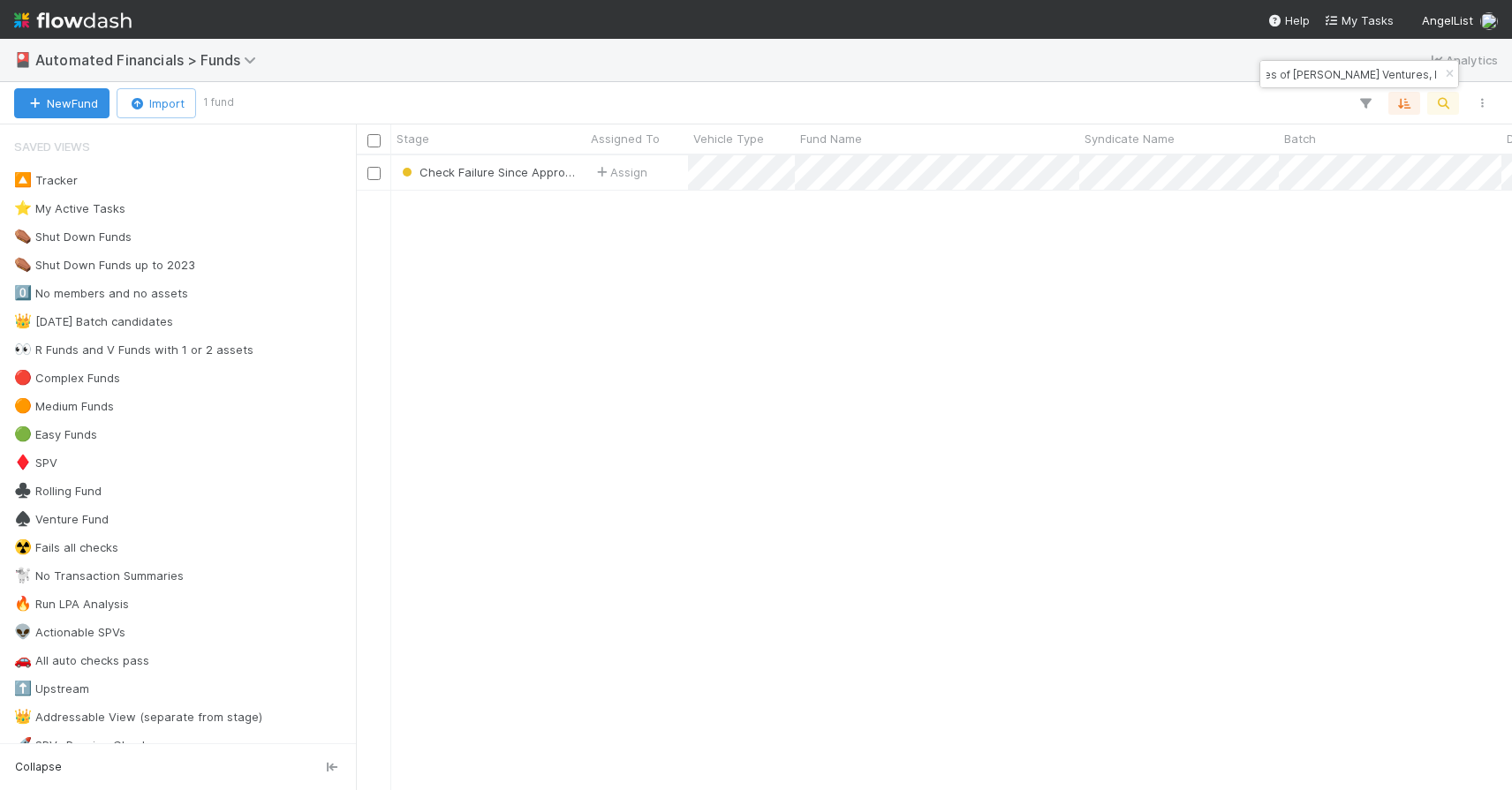
type input "PO Fund II, a series of [PERSON_NAME] Ventures, LP"
